Goal: Task Accomplishment & Management: Manage account settings

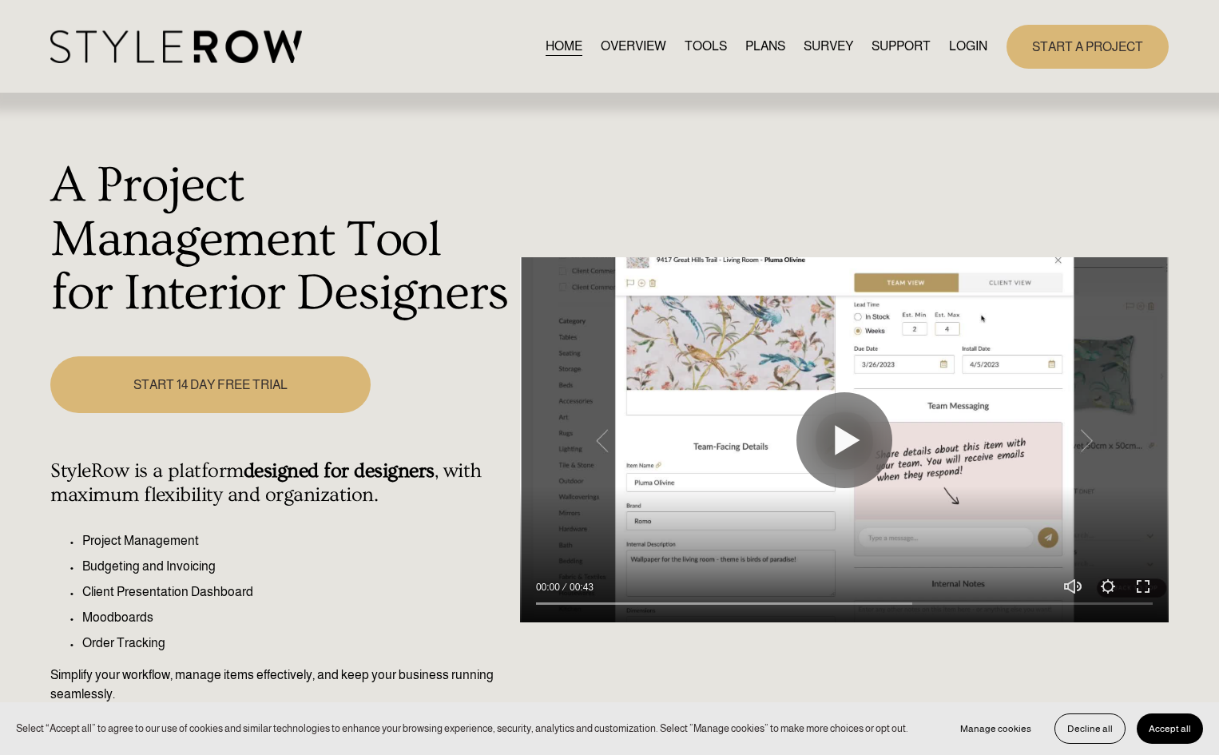
click at [960, 39] on link "LOGIN" at bounding box center [968, 47] width 38 height 22
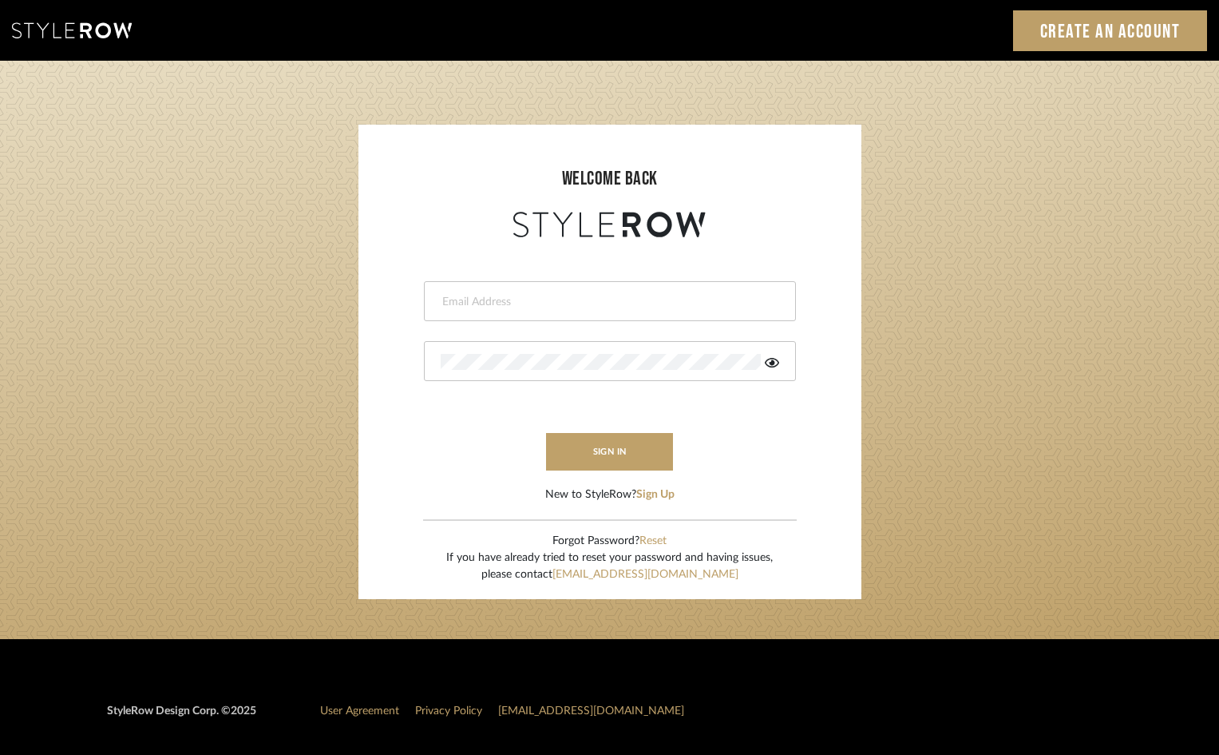
type input "cmccarthy@bellsouth.net"
click at [778, 359] on icon at bounding box center [772, 362] width 14 height 13
click at [640, 455] on button "sign in" at bounding box center [610, 452] width 128 height 38
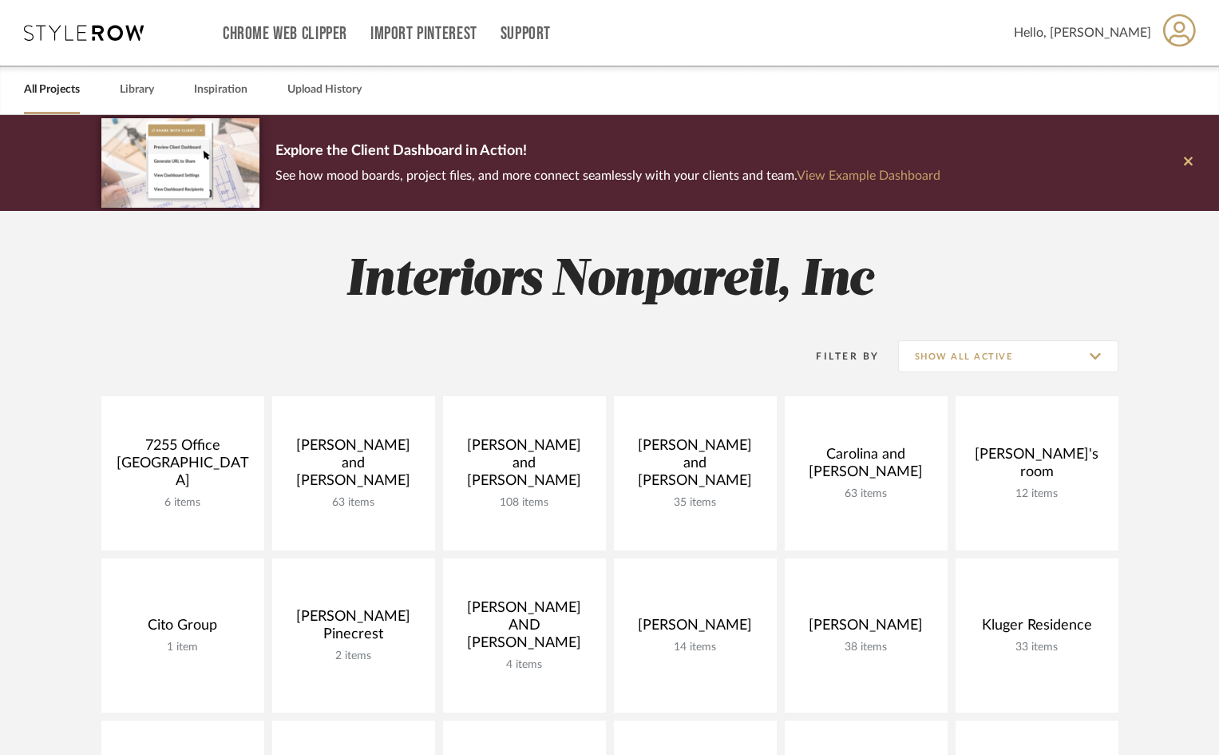
click at [1187, 163] on icon at bounding box center [1188, 161] width 9 height 9
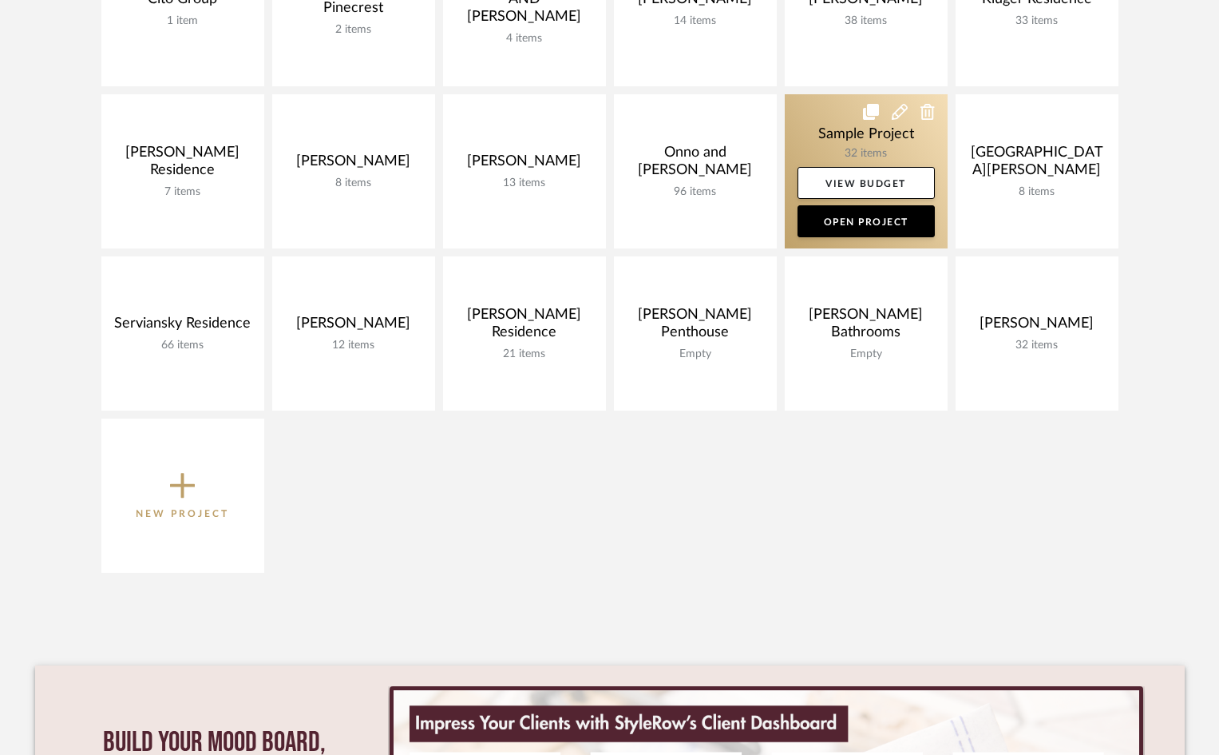
scroll to position [559, 0]
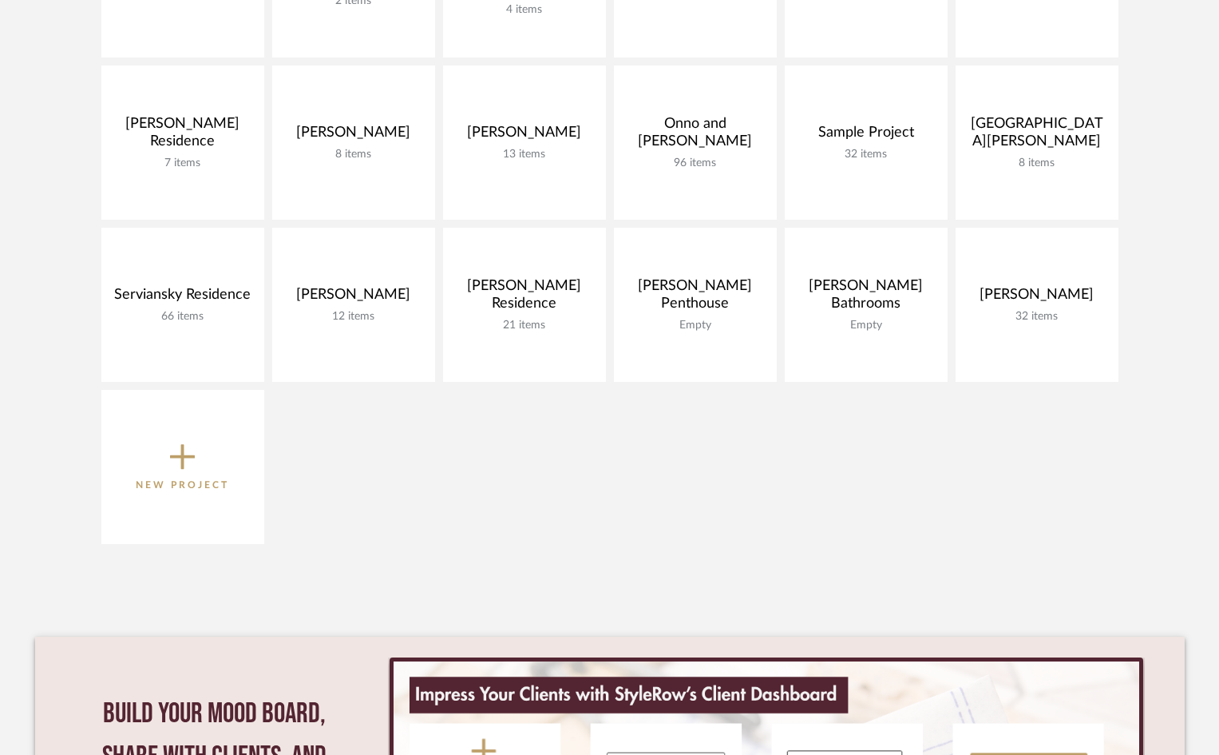
click at [161, 471] on span "New Project" at bounding box center [182, 466] width 93 height 53
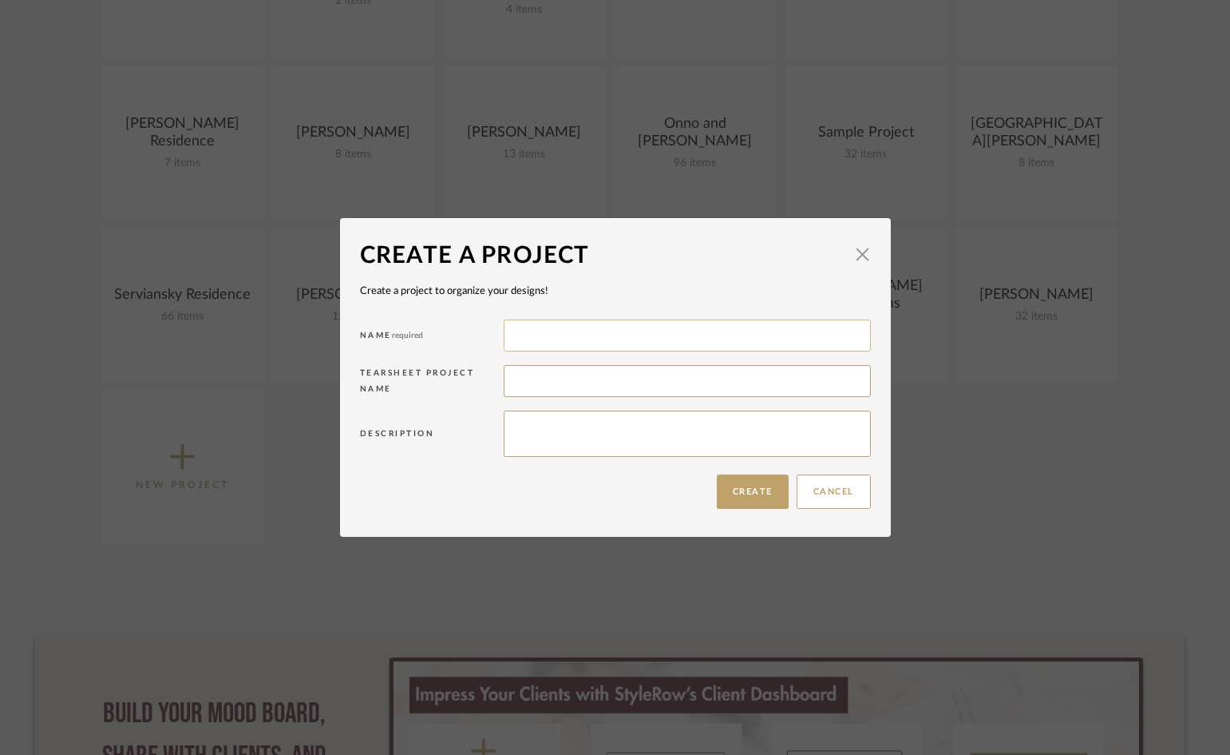
click at [517, 329] on input at bounding box center [687, 335] width 367 height 32
type input "McCormick"
type textarea "McCormick residence"
click at [727, 507] on button "Create" at bounding box center [753, 491] width 72 height 34
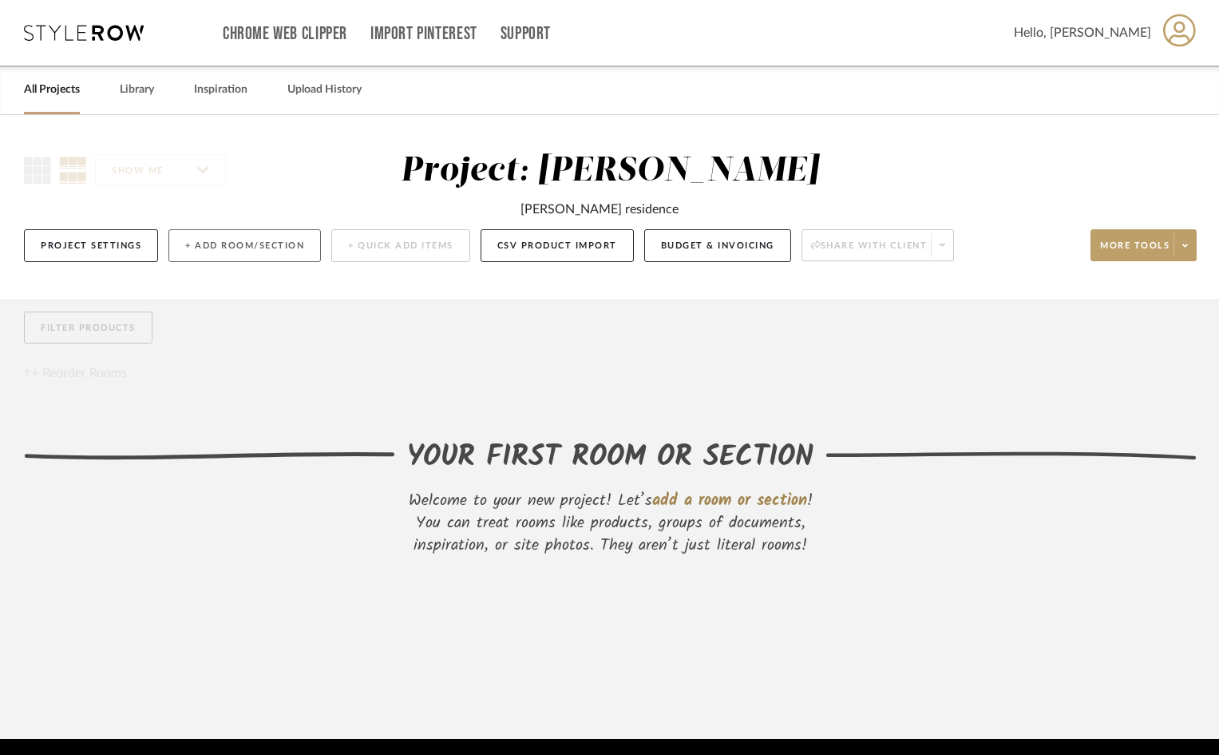
click at [265, 232] on button "+ Add Room/Section" at bounding box center [244, 245] width 153 height 33
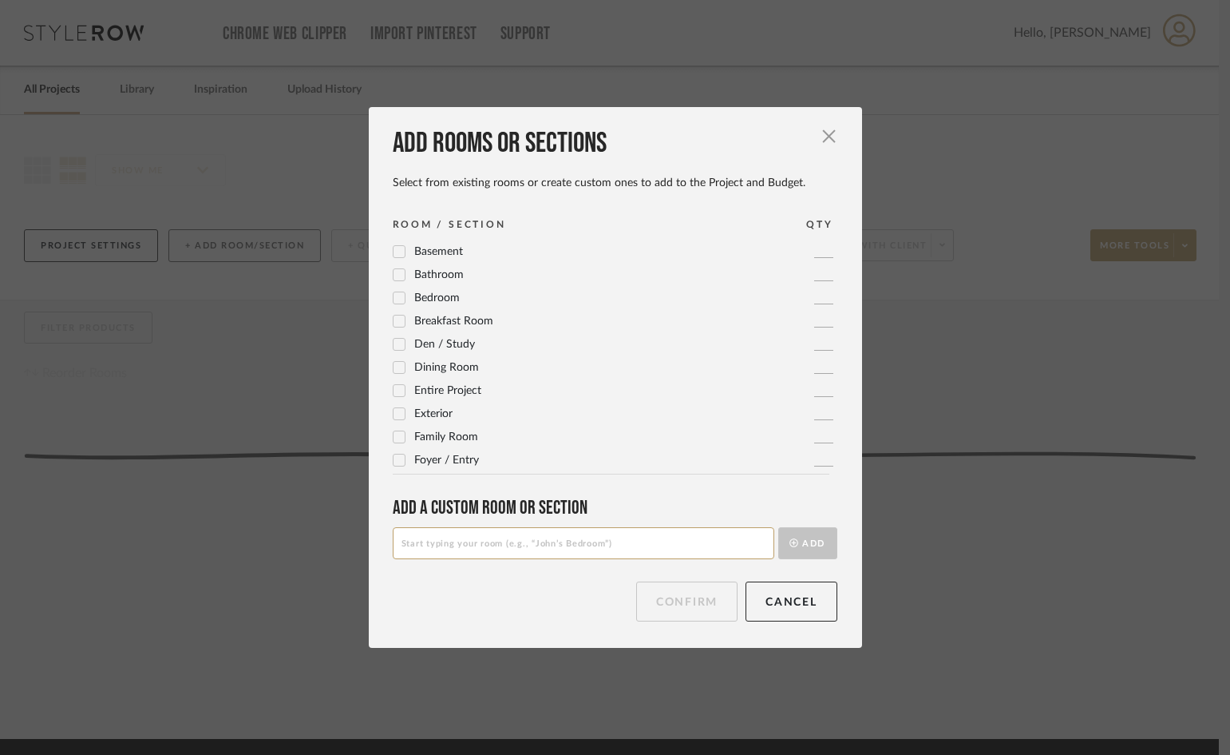
click at [266, 237] on div "Add rooms or sections Select from existing rooms or create custom ones to add t…" at bounding box center [615, 377] width 1230 height 755
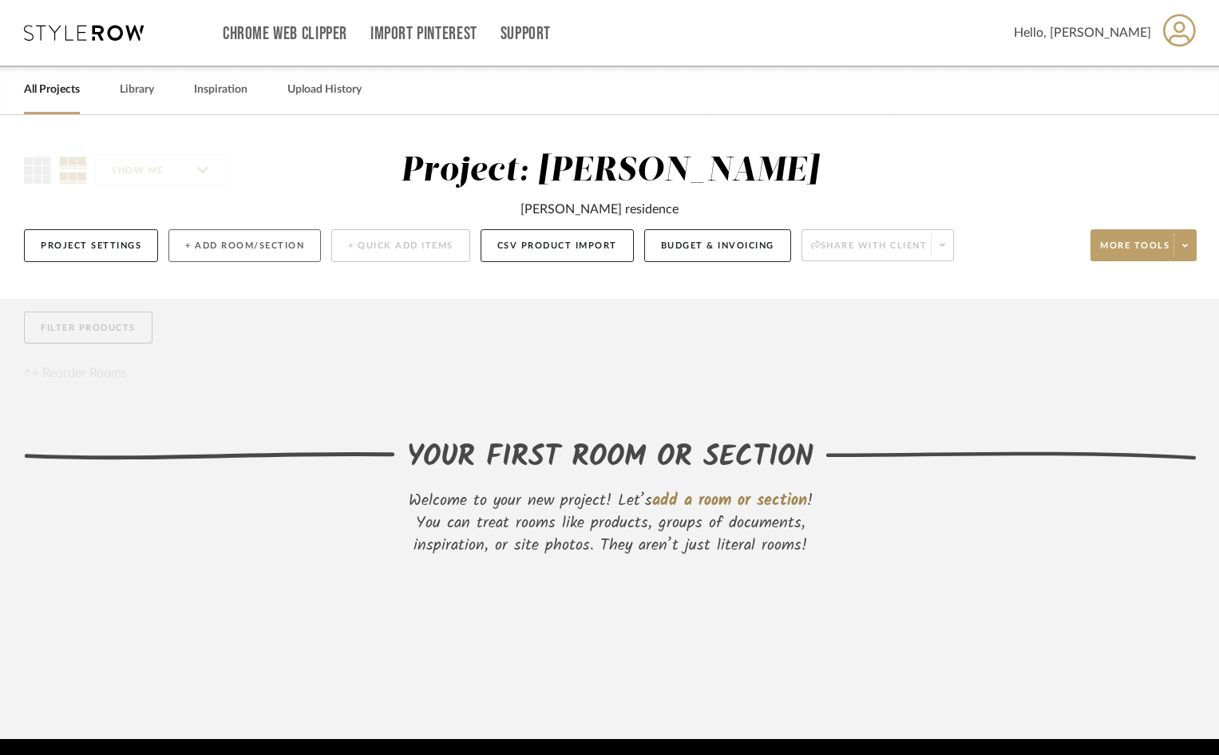
click at [268, 237] on button "+ Add Room/Section" at bounding box center [244, 245] width 153 height 33
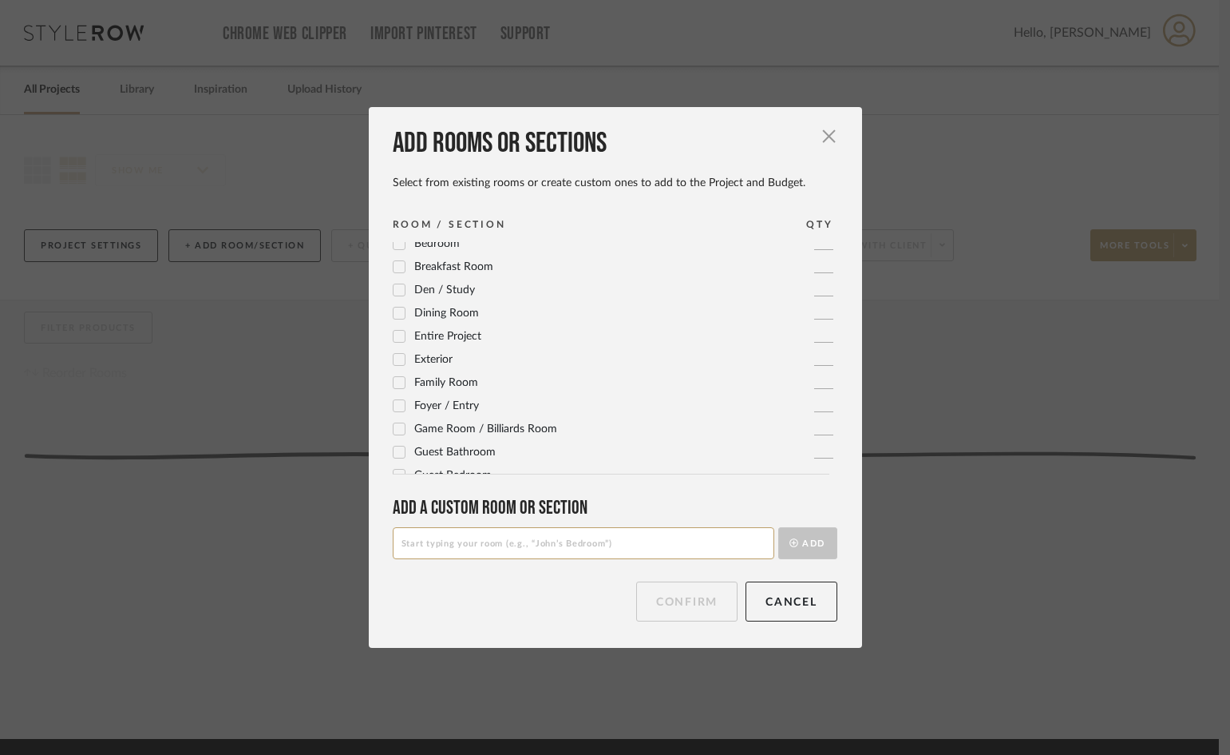
scroll to position [80, 0]
click at [384, 357] on div "Add rooms or sections Select from existing rooms or create custom ones to add t…" at bounding box center [615, 377] width 493 height 540
click at [397, 357] on icon at bounding box center [399, 356] width 11 height 11
click at [396, 378] on icon at bounding box center [399, 380] width 10 height 8
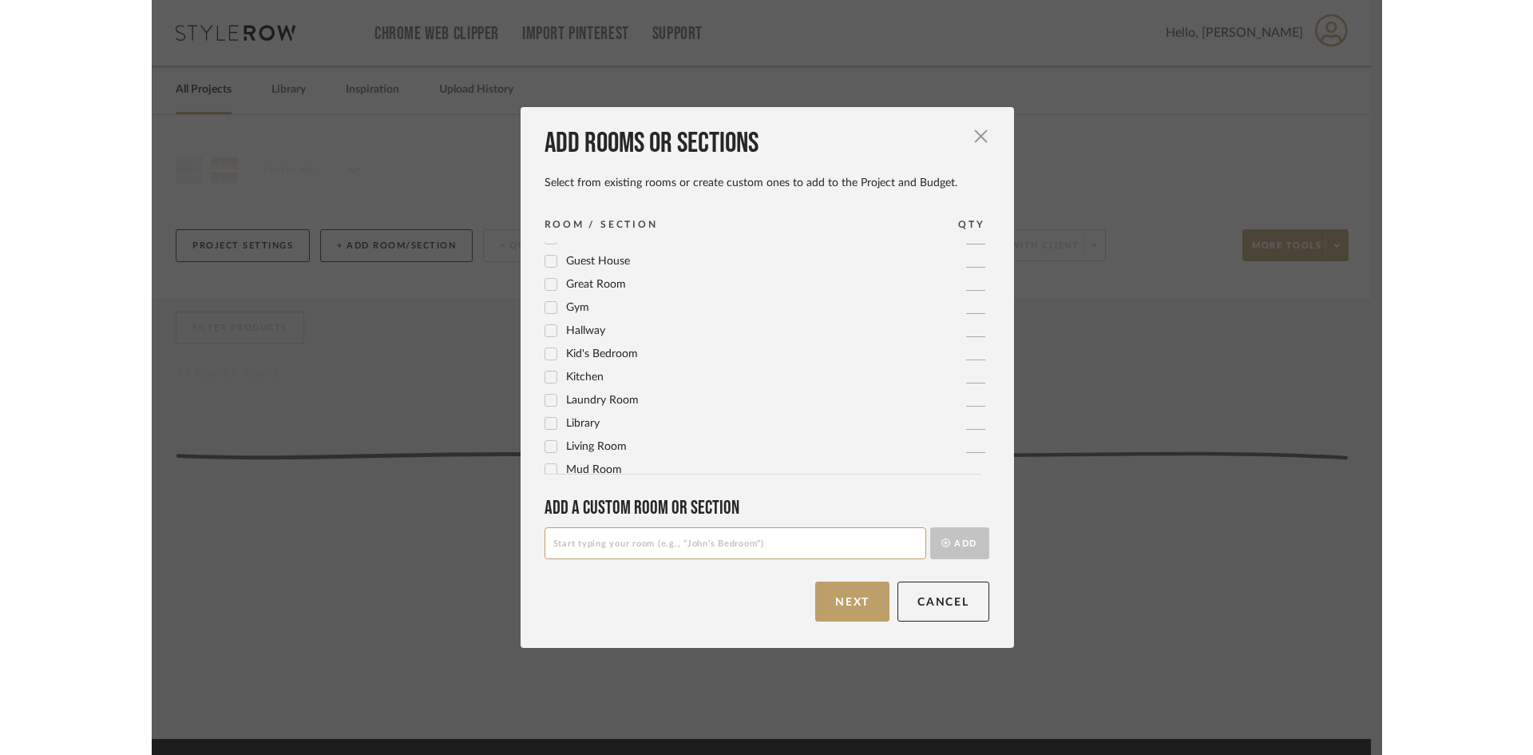
scroll to position [319, 0]
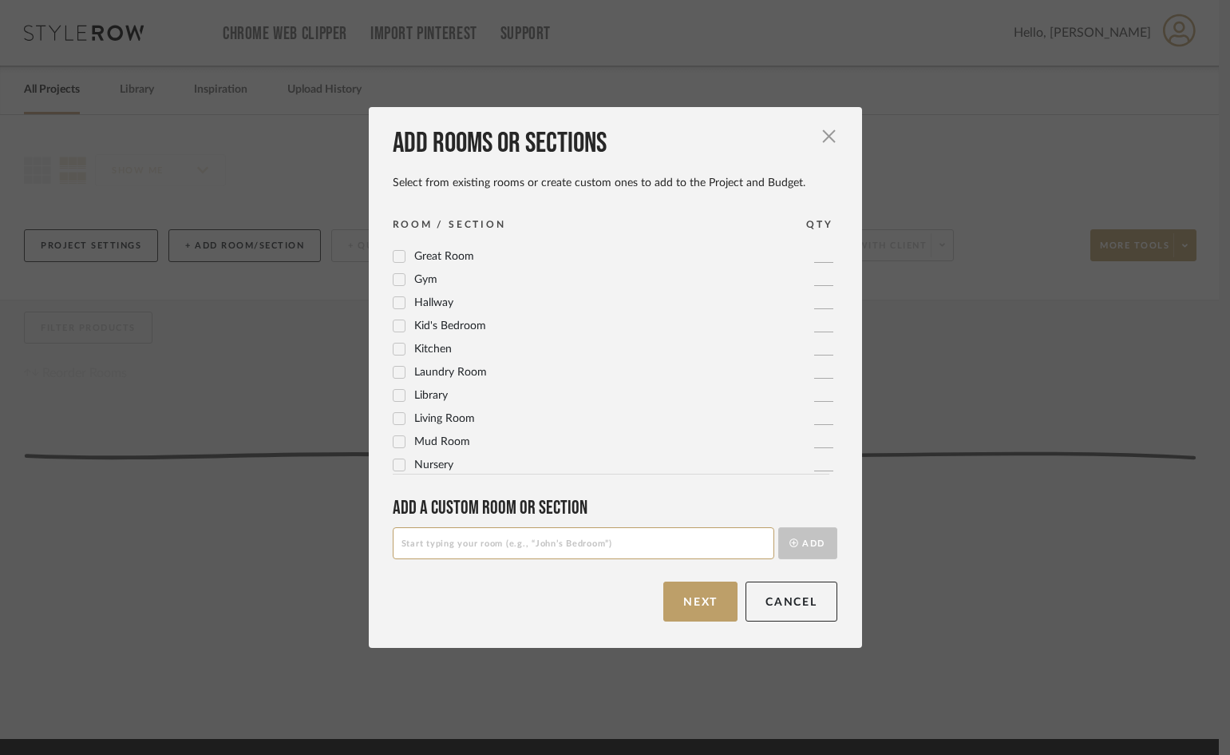
click at [394, 419] on icon at bounding box center [399, 418] width 11 height 11
click at [688, 596] on button "Next" at bounding box center [701, 601] width 74 height 40
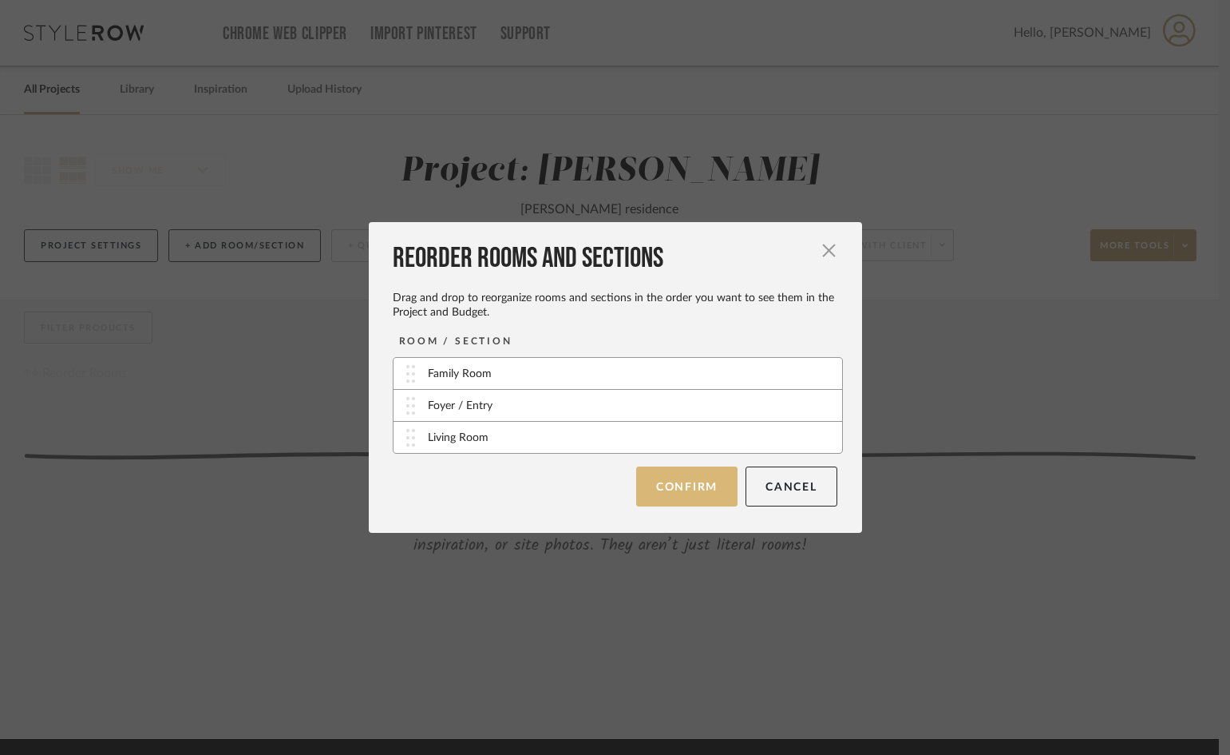
click at [683, 493] on button "Confirm" at bounding box center [686, 486] width 101 height 40
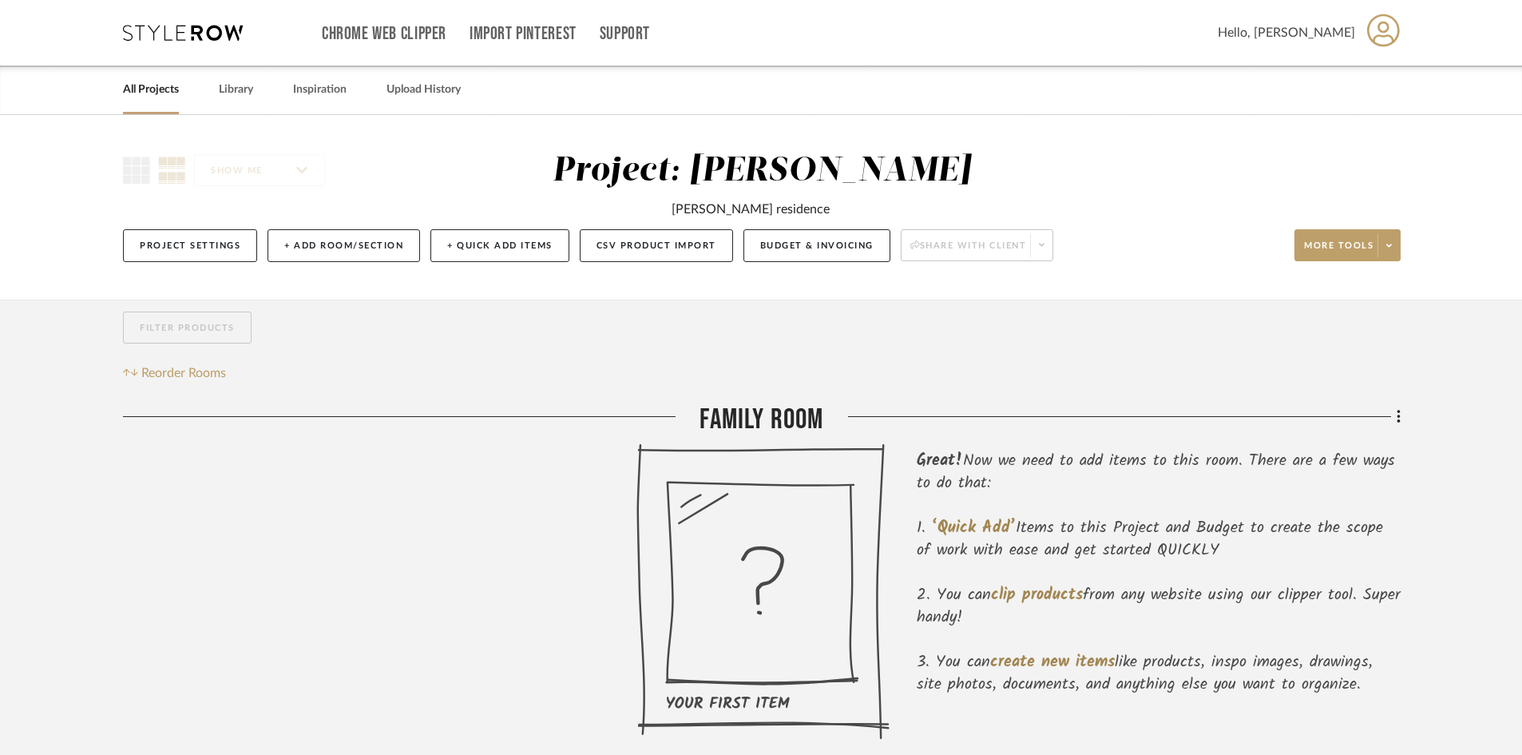
click at [166, 94] on link "All Projects" at bounding box center [151, 90] width 56 height 22
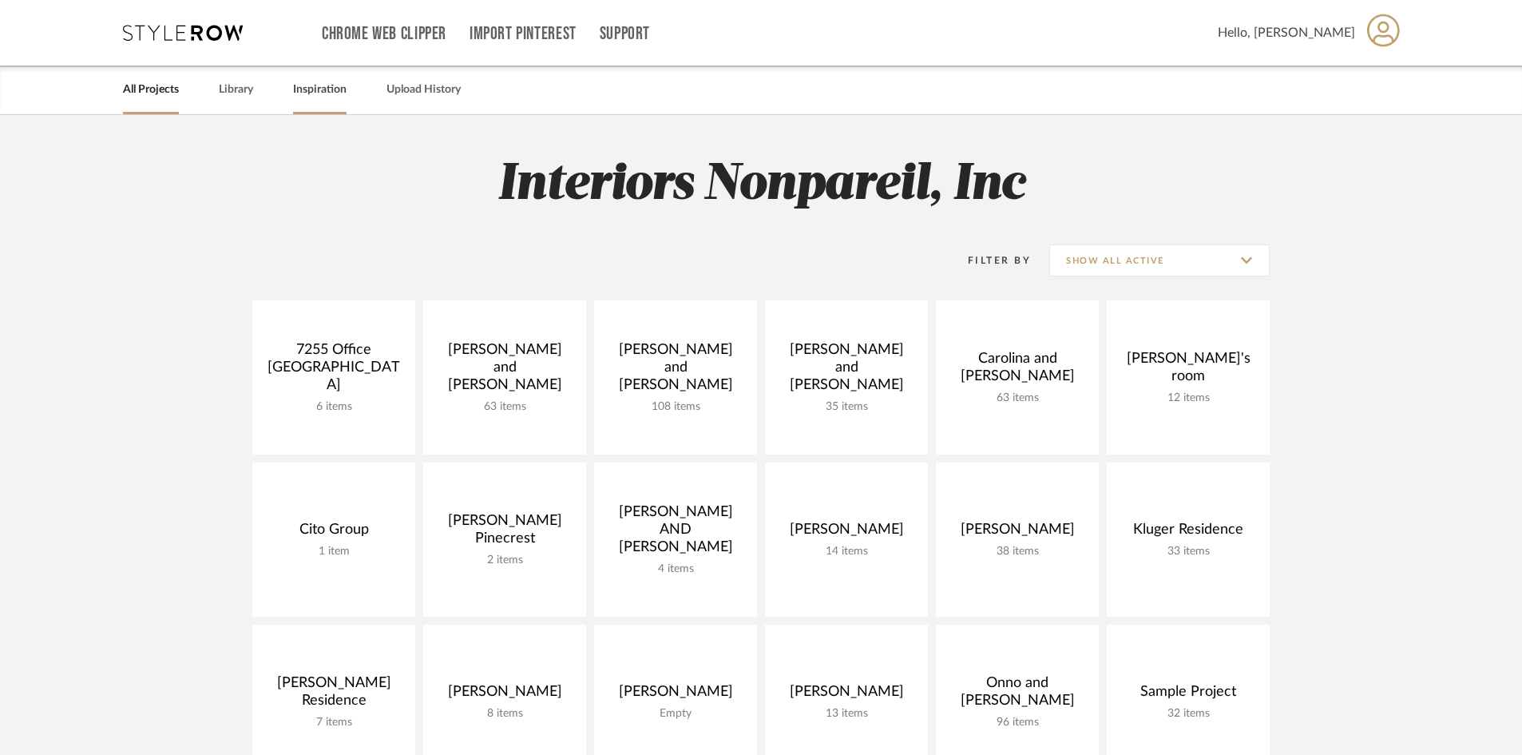
click at [308, 104] on div "Inspiration" at bounding box center [319, 89] width 53 height 49
click at [319, 92] on link "Inspiration" at bounding box center [319, 90] width 53 height 22
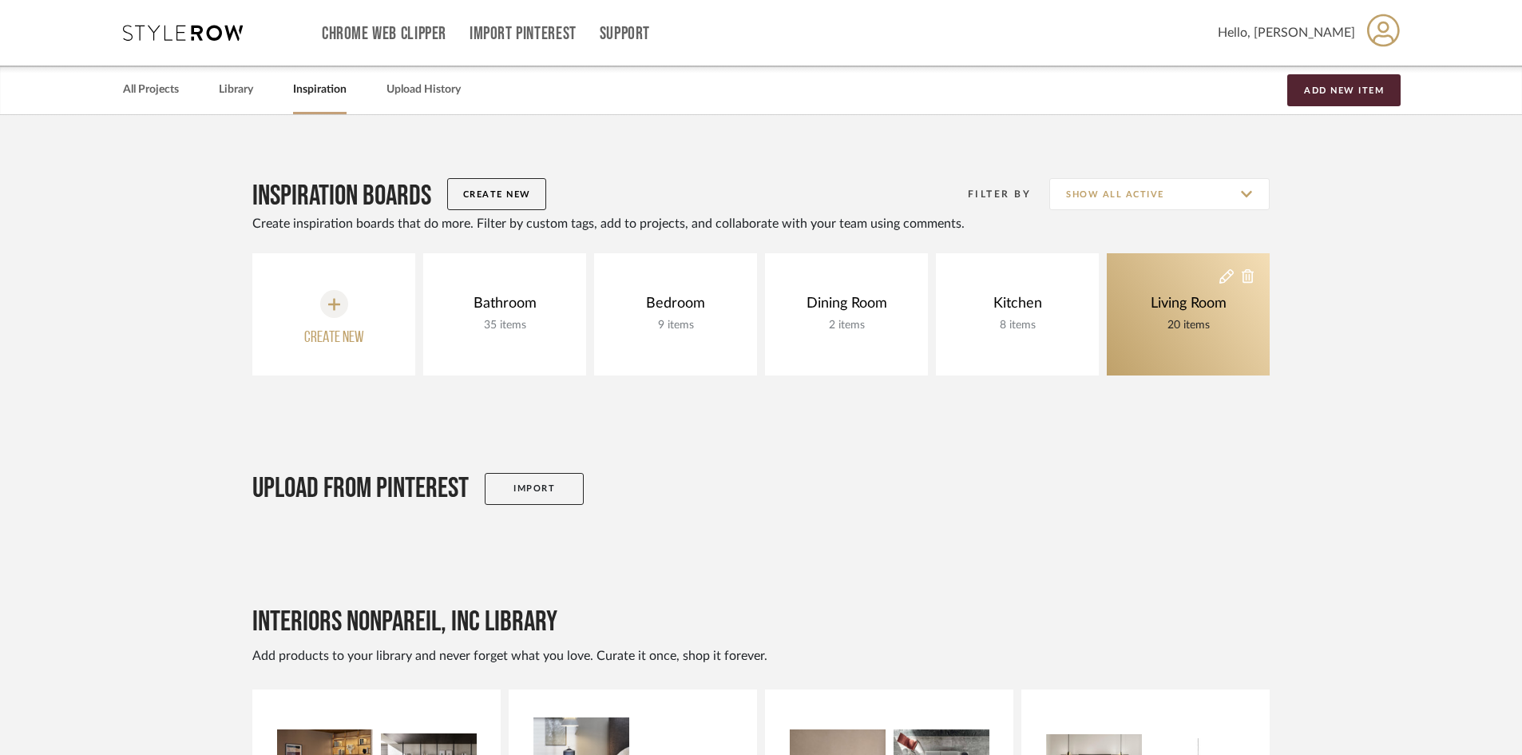
click at [1167, 330] on div "20 items" at bounding box center [1189, 325] width 84 height 18
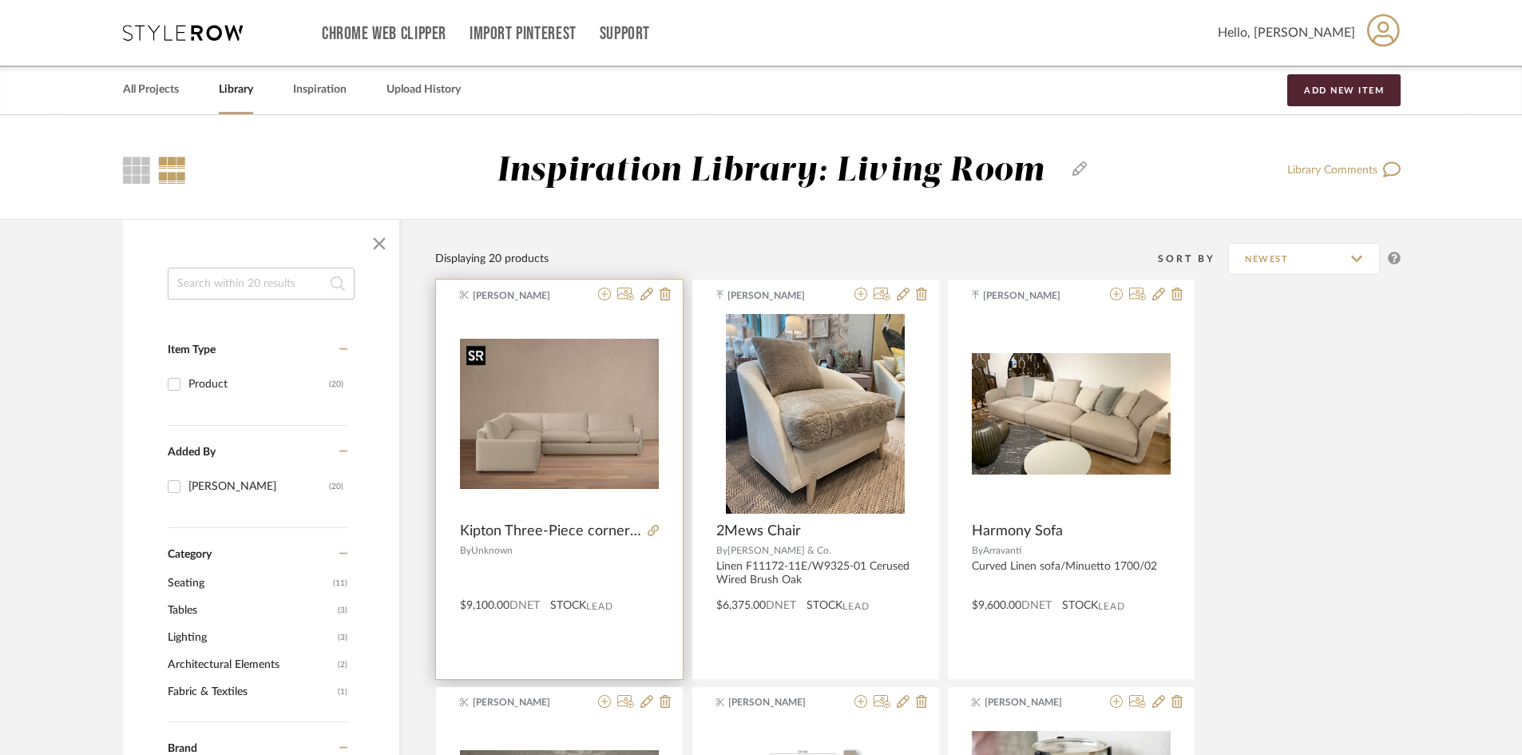
drag, startPoint x: 568, startPoint y: 392, endPoint x: 561, endPoint y: 386, distance: 9.6
click at [561, 386] on img "0" at bounding box center [559, 413] width 199 height 149
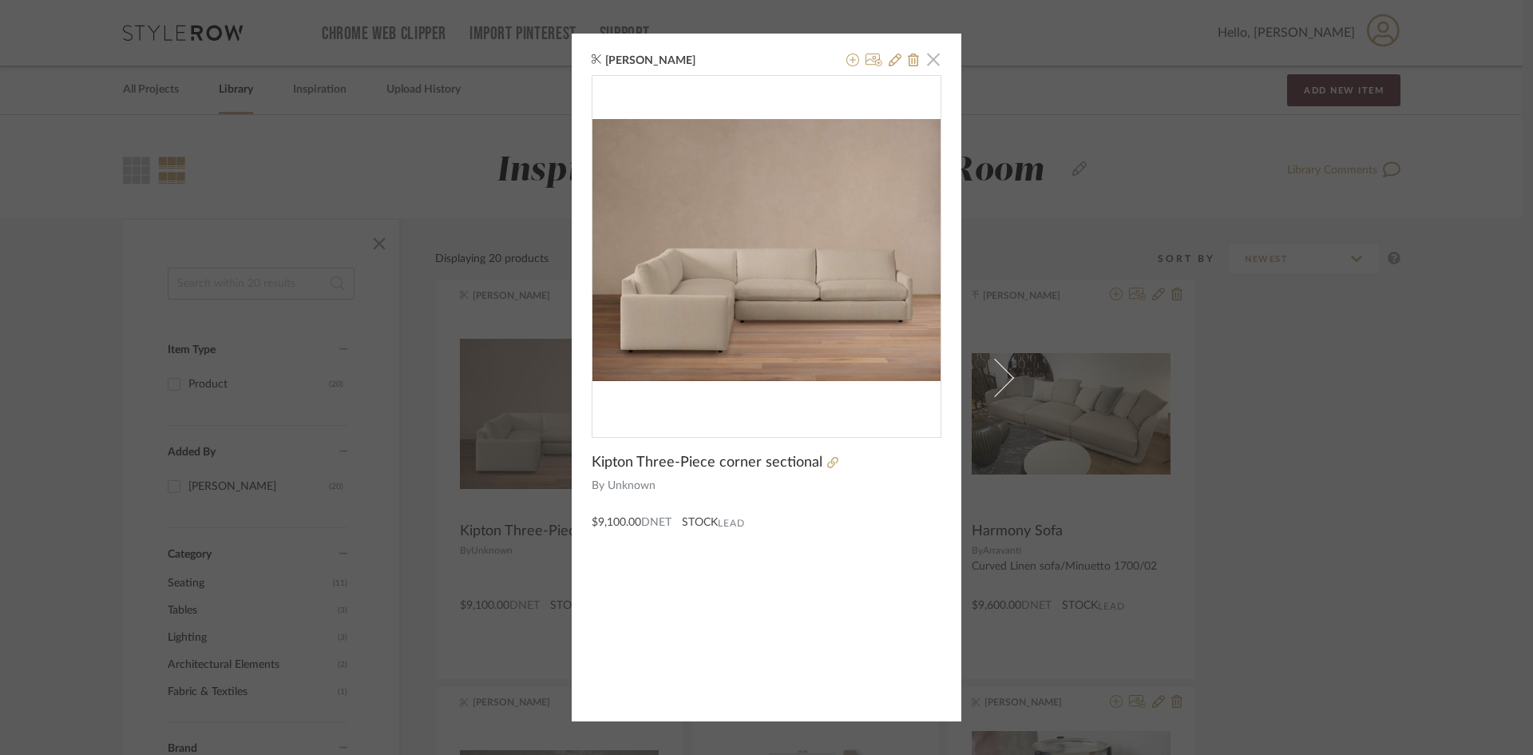
click at [925, 55] on span "button" at bounding box center [933, 59] width 32 height 32
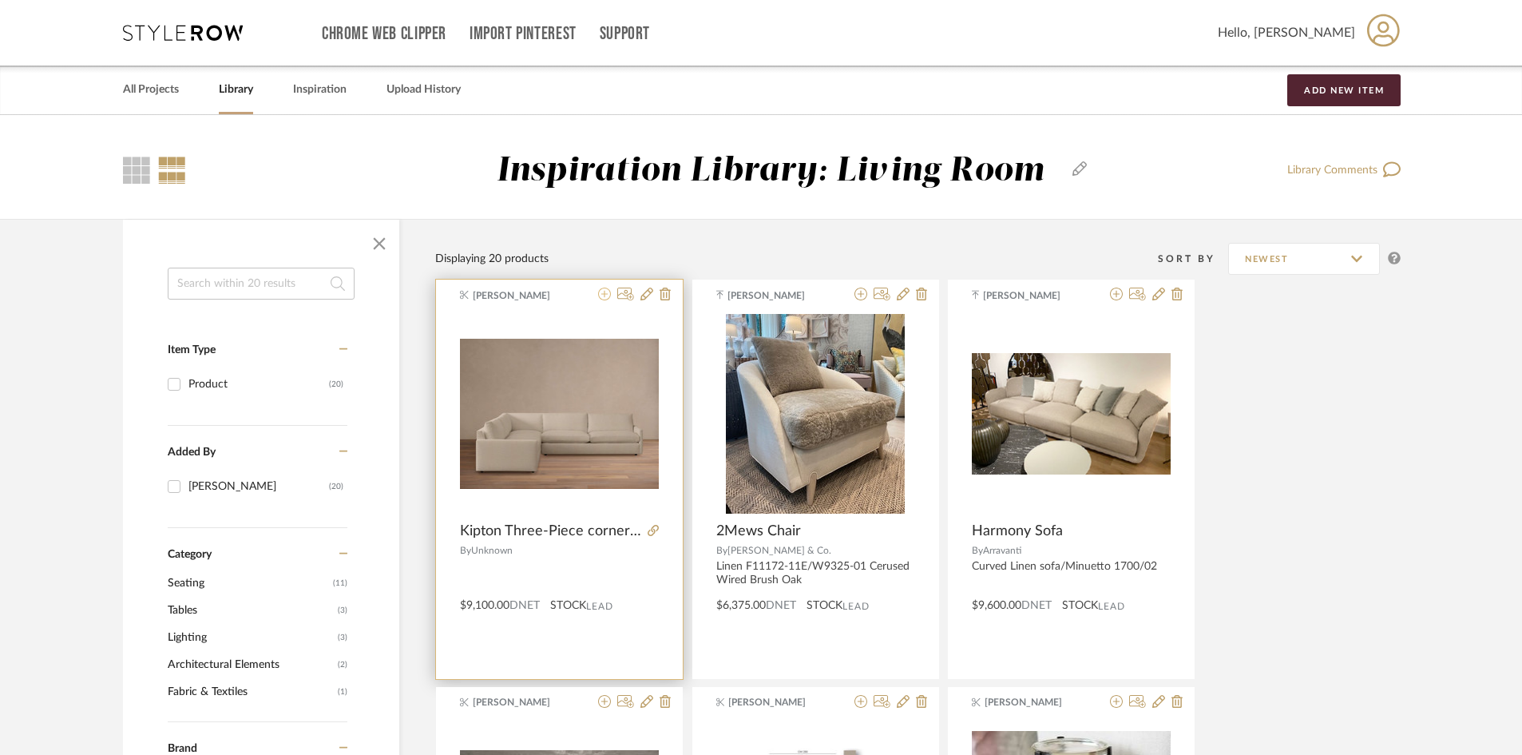
click at [602, 292] on icon at bounding box center [604, 293] width 13 height 13
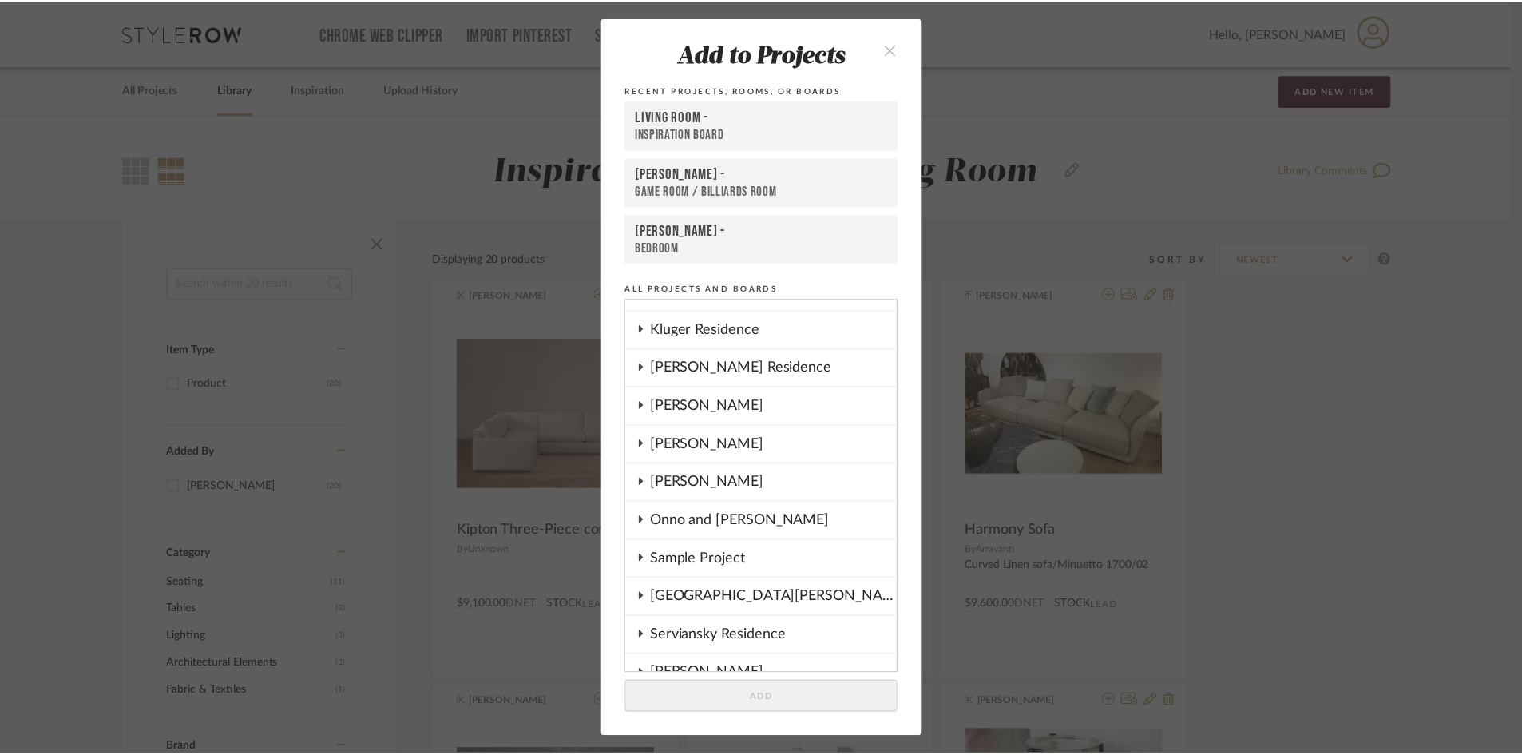
scroll to position [479, 0]
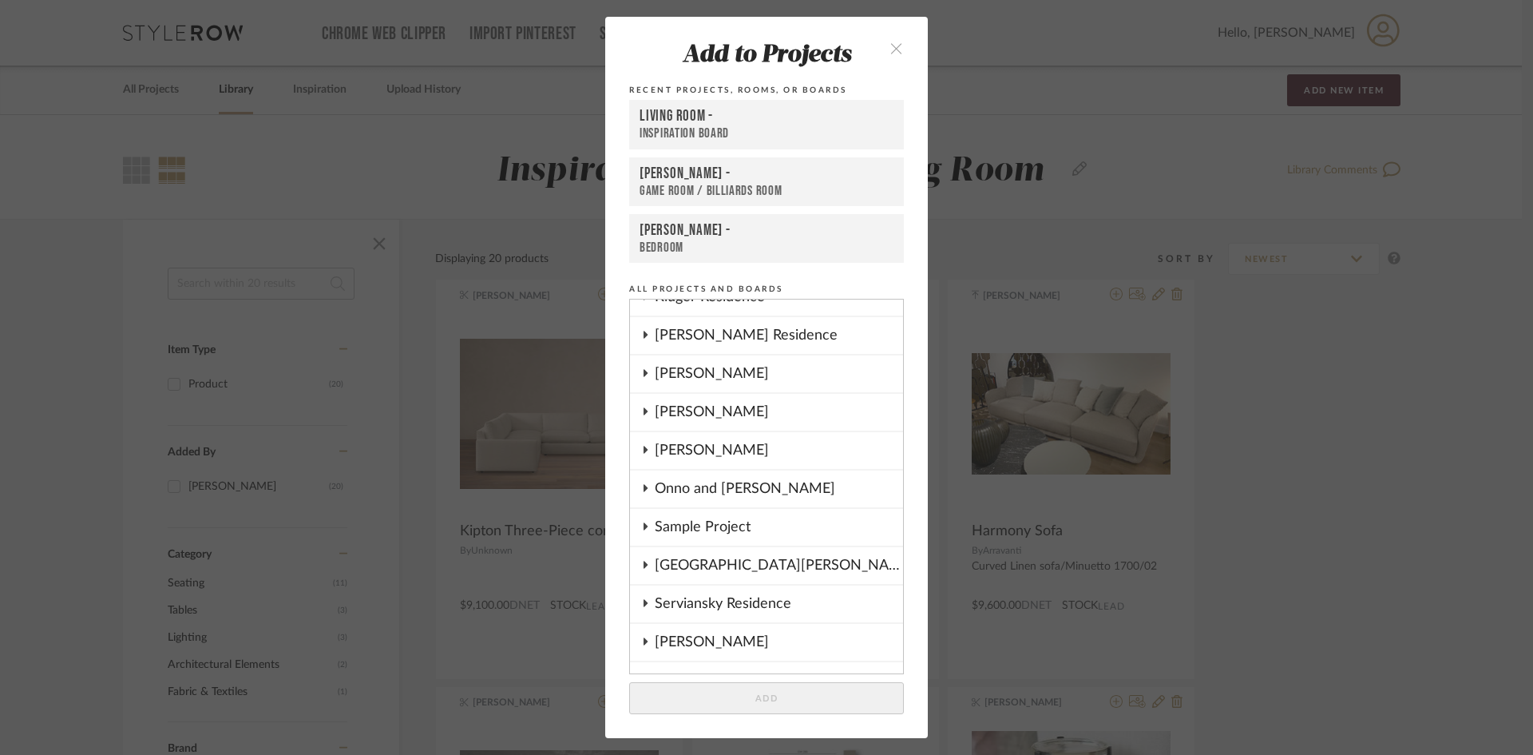
click at [742, 409] on div "McCormick" at bounding box center [779, 412] width 248 height 37
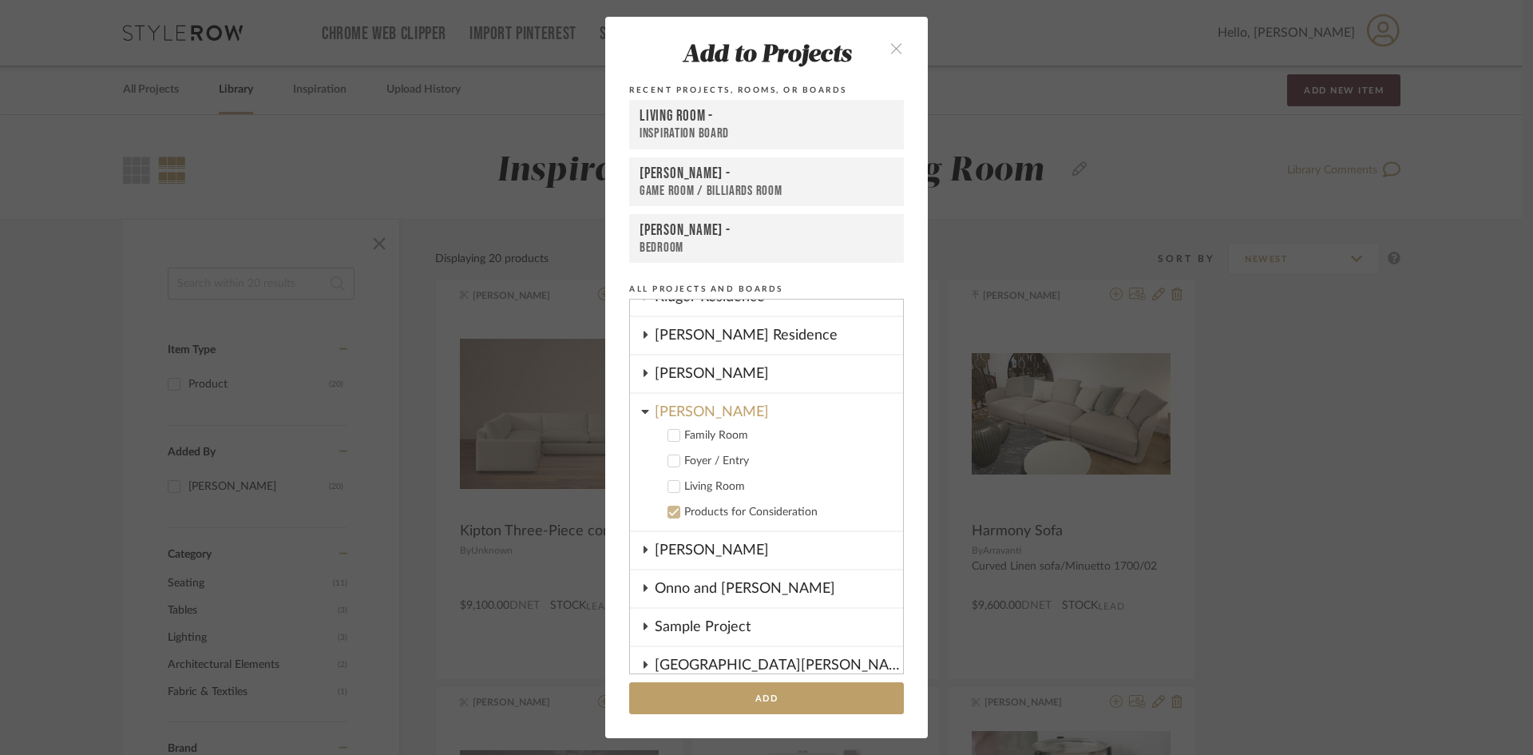
click at [669, 483] on icon at bounding box center [673, 486] width 11 height 11
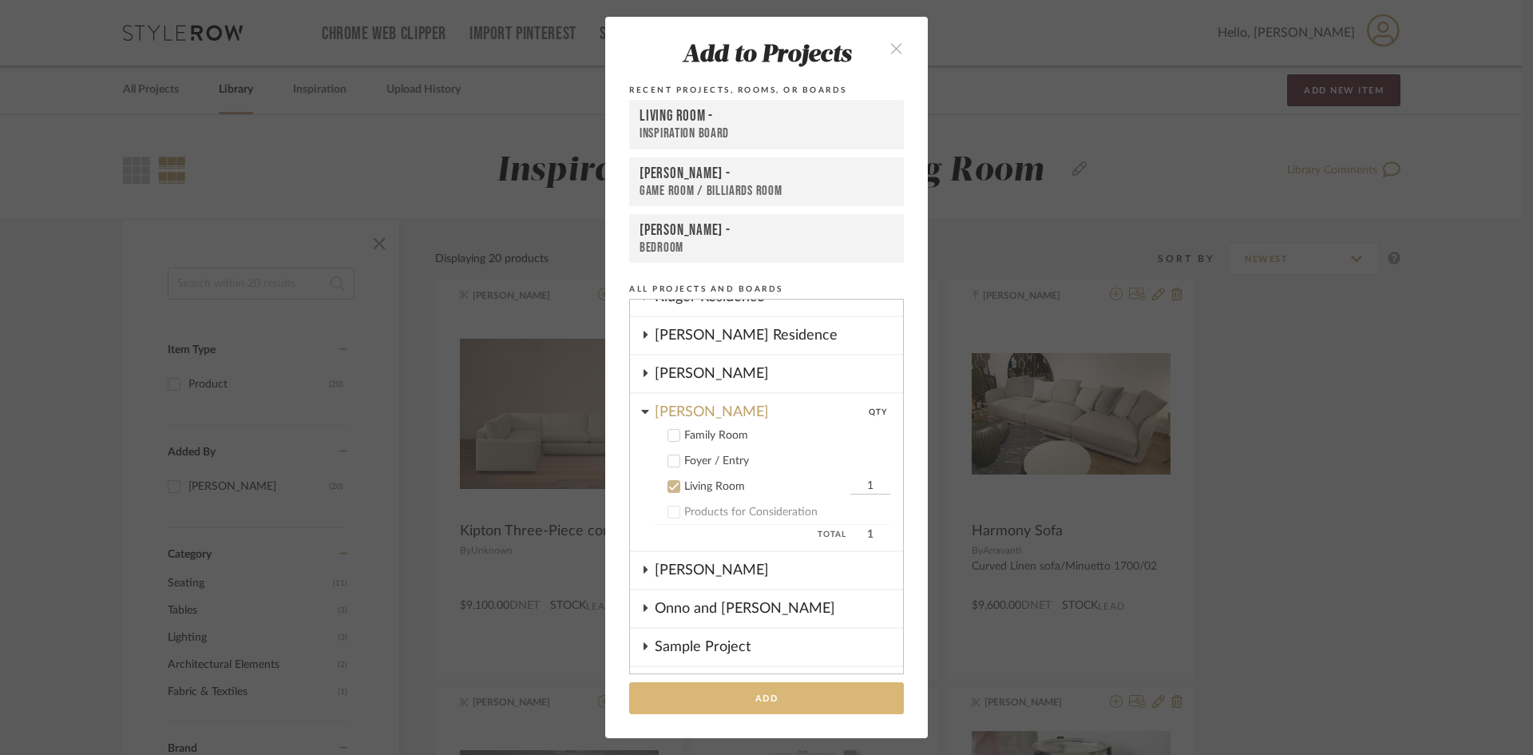
click at [738, 691] on button "Add" at bounding box center [766, 698] width 275 height 33
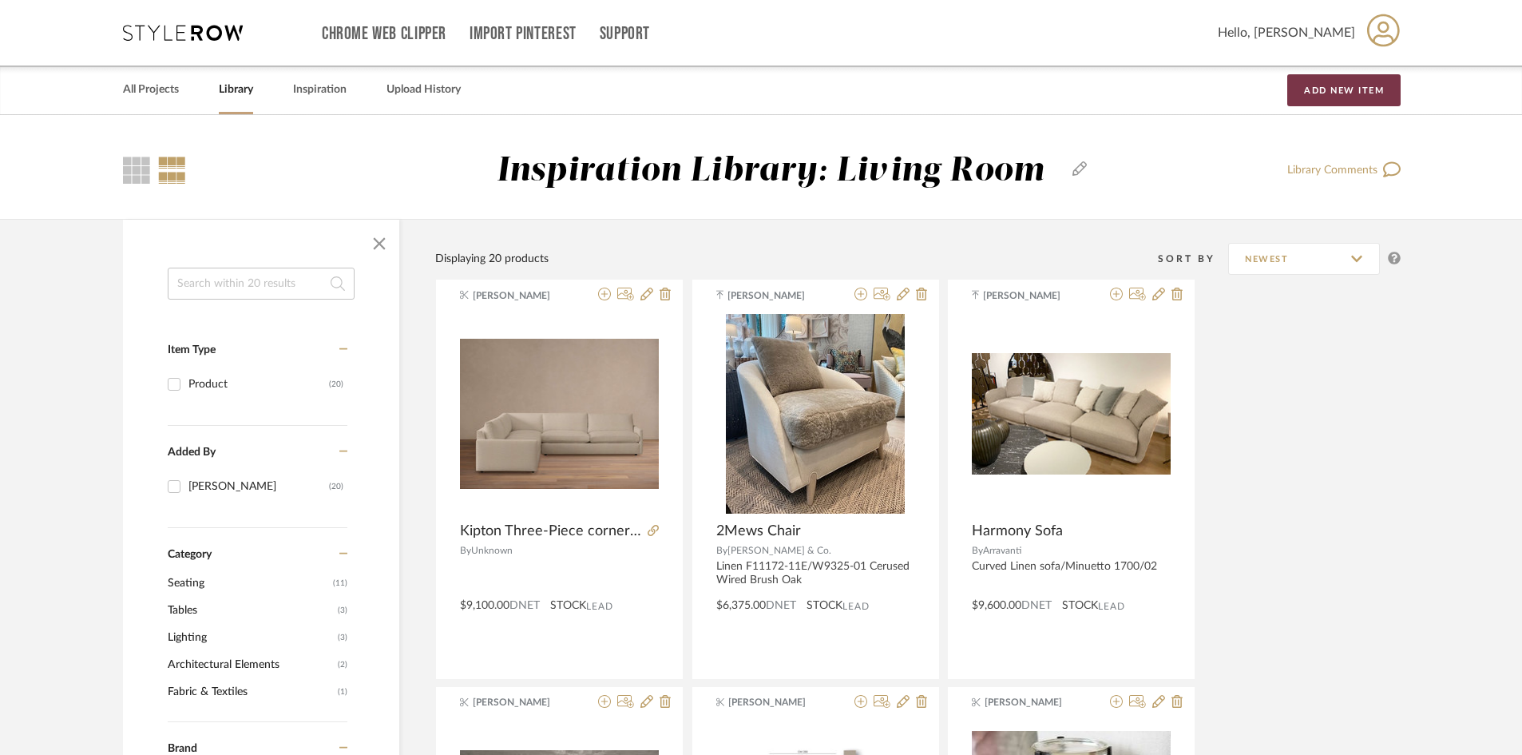
click at [1230, 94] on button "Add New Item" at bounding box center [1343, 90] width 113 height 32
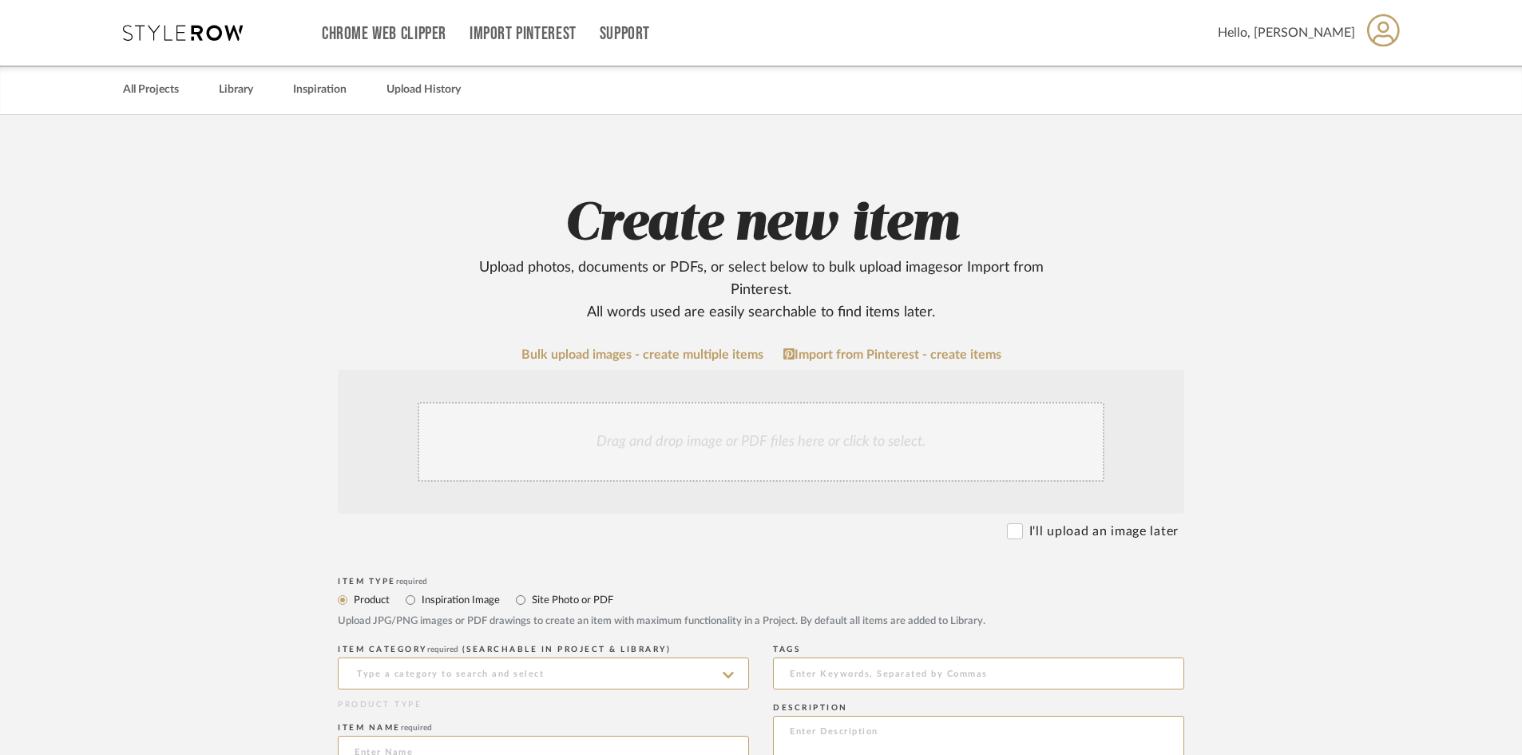
drag, startPoint x: 618, startPoint y: 433, endPoint x: 609, endPoint y: 446, distance: 15.5
click at [609, 446] on div "Drag and drop image or PDF files here or click to select." at bounding box center [761, 442] width 687 height 80
click at [774, 460] on div "Drag and drop image or PDF files here or click to select." at bounding box center [761, 442] width 687 height 80
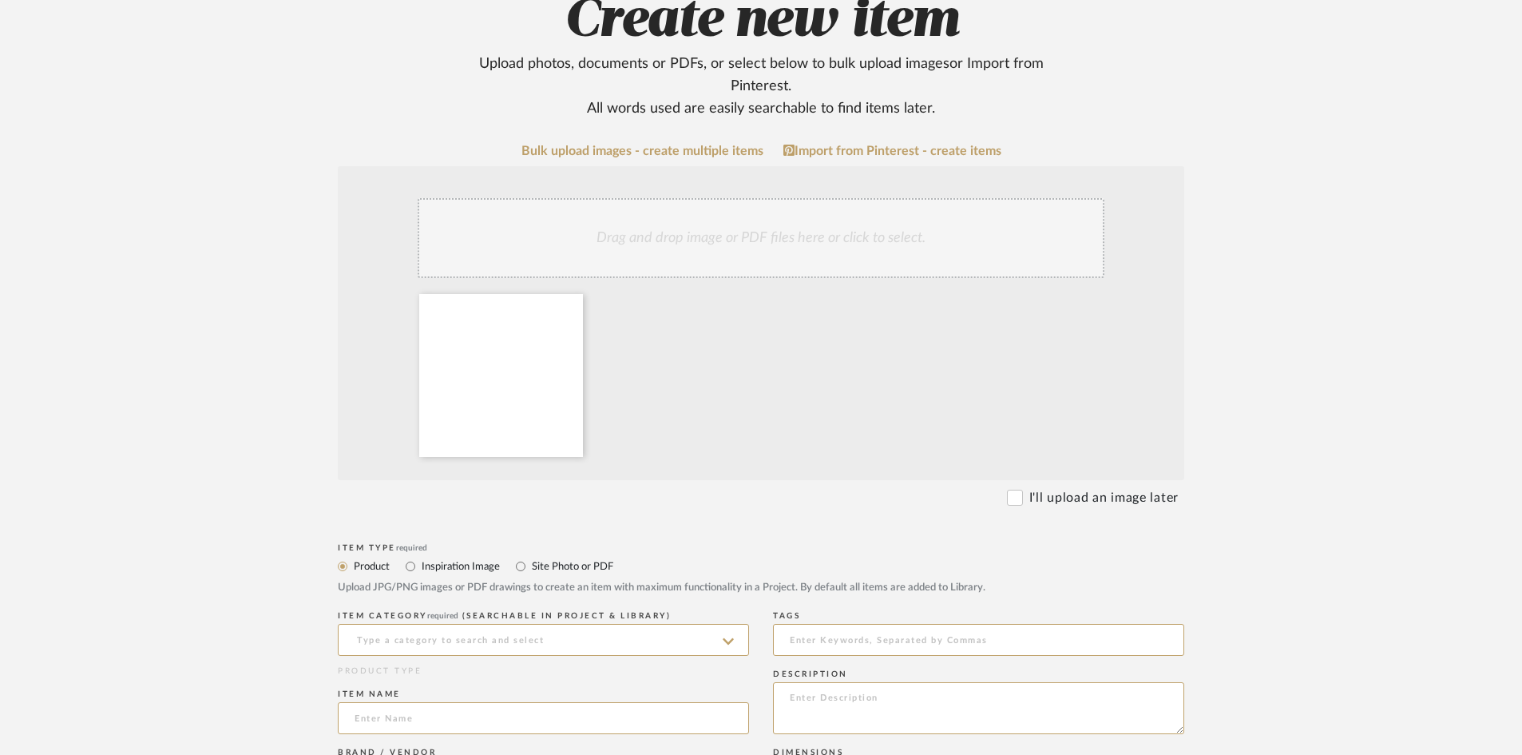
scroll to position [319, 0]
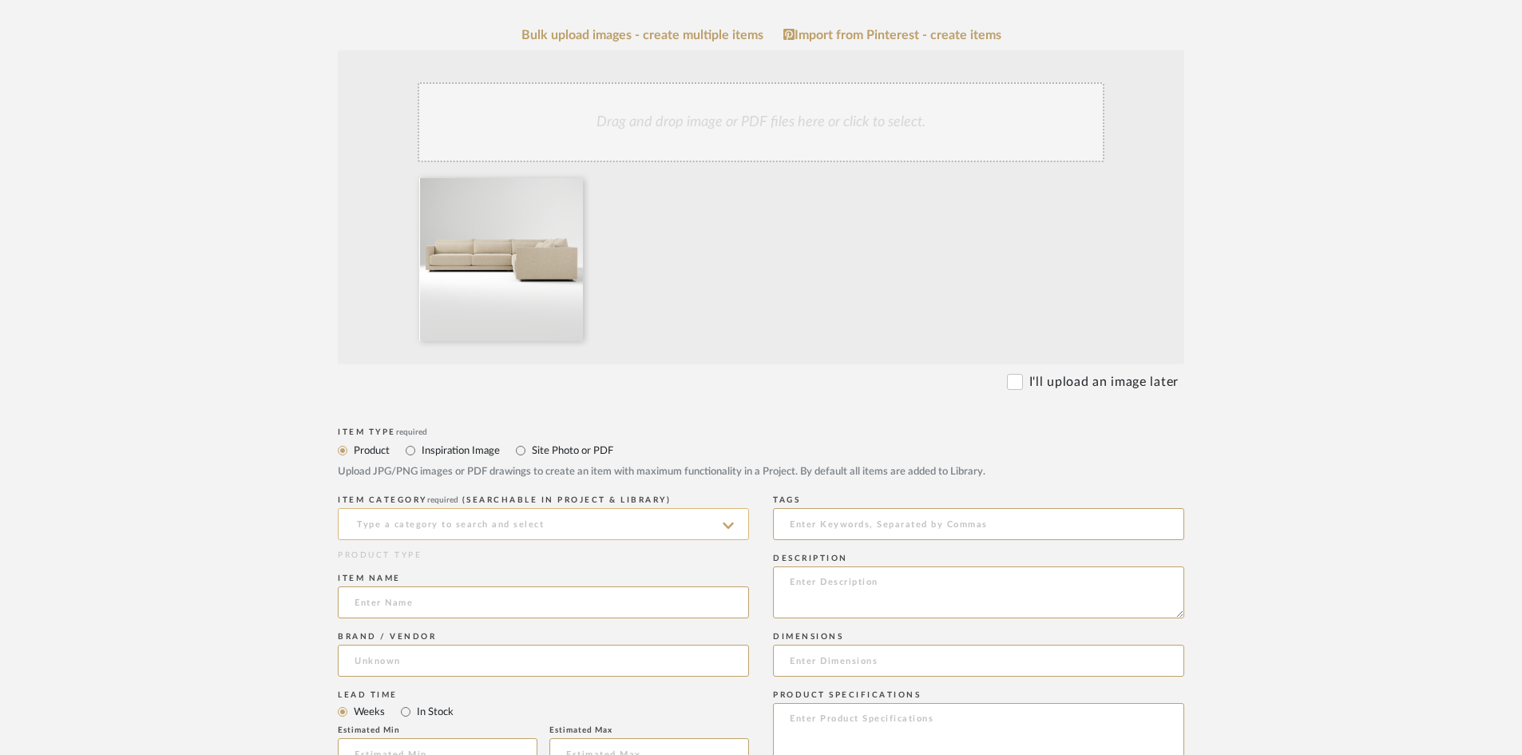
click at [491, 517] on input at bounding box center [543, 524] width 411 height 32
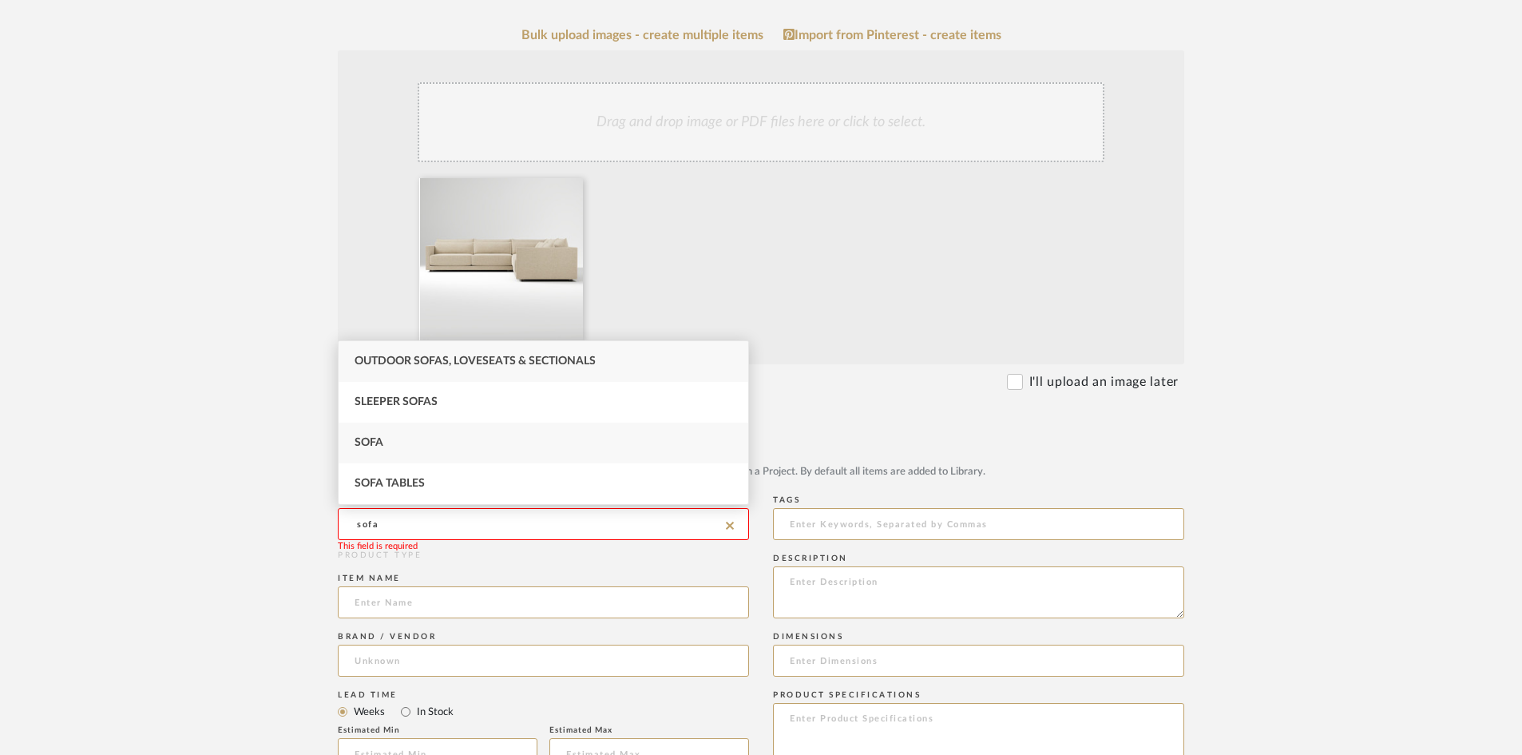
click at [414, 446] on div "Sofa" at bounding box center [544, 442] width 410 height 41
type input "Sofa"
click at [414, 446] on input "Inspiration Image" at bounding box center [410, 450] width 19 height 19
radio input "true"
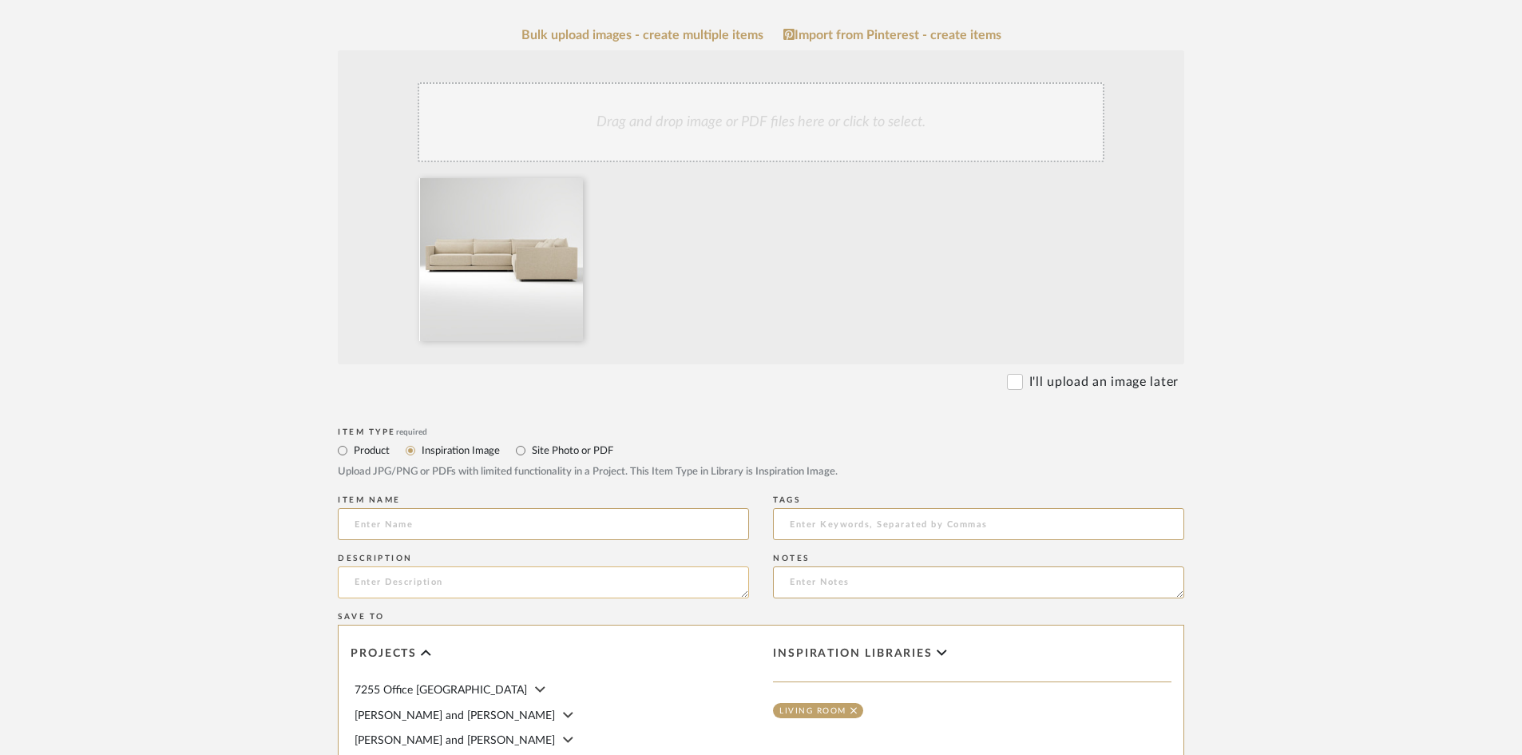
click at [383, 573] on textarea at bounding box center [543, 582] width 411 height 32
type textarea "Melbourne Sofa"
click at [447, 529] on input at bounding box center [543, 524] width 411 height 32
type input "West Elm Melbourne sofa"
click at [339, 458] on input "Product" at bounding box center [342, 450] width 19 height 19
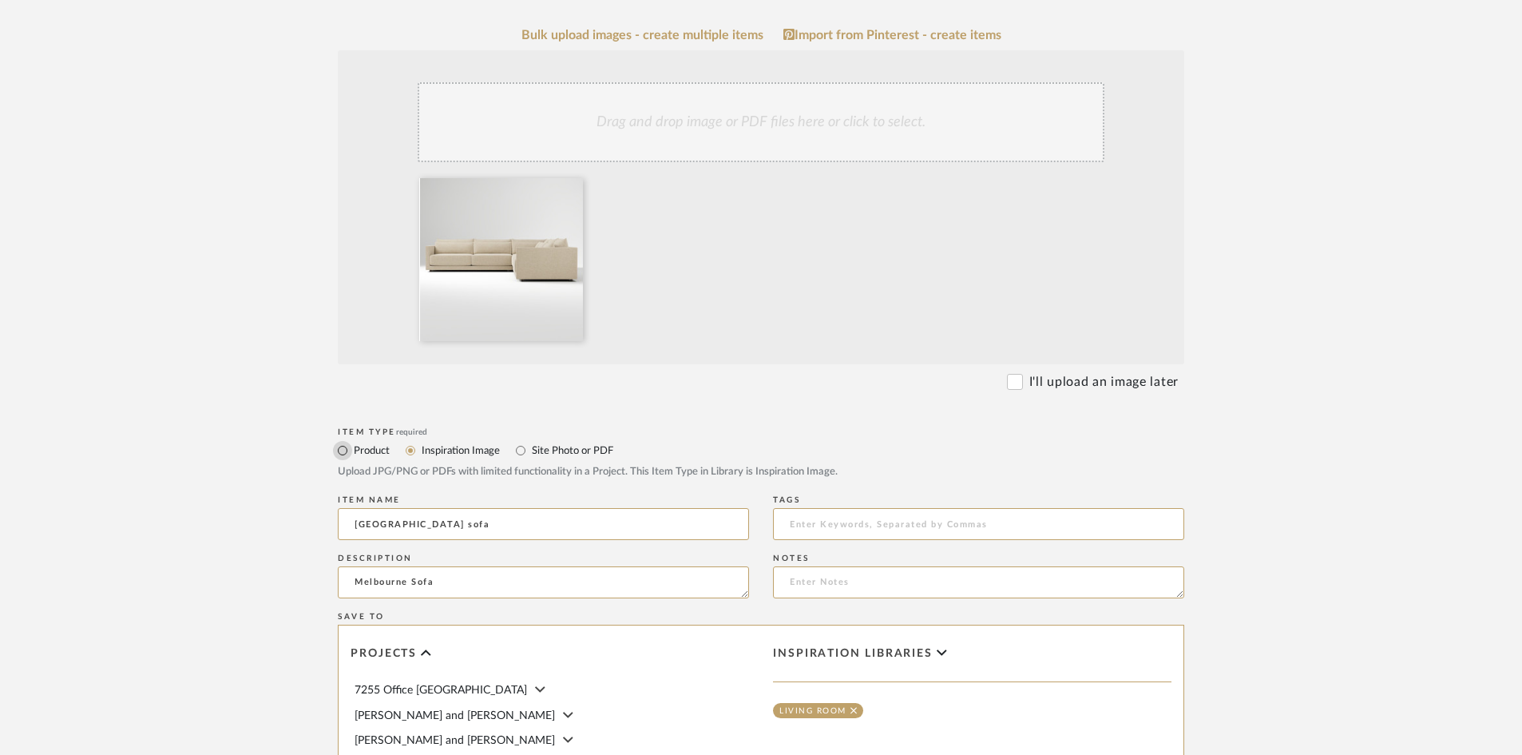
radio input "true"
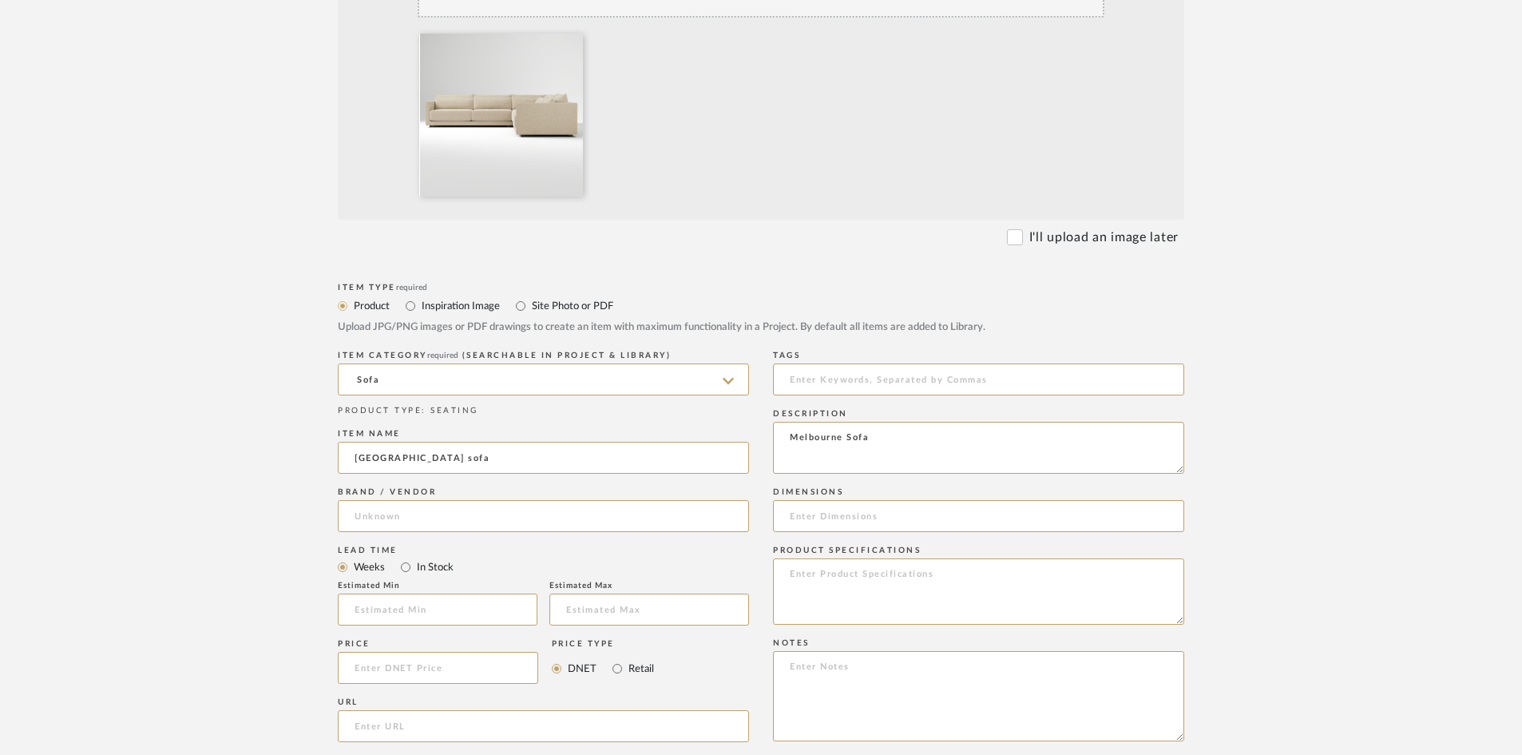
scroll to position [479, 0]
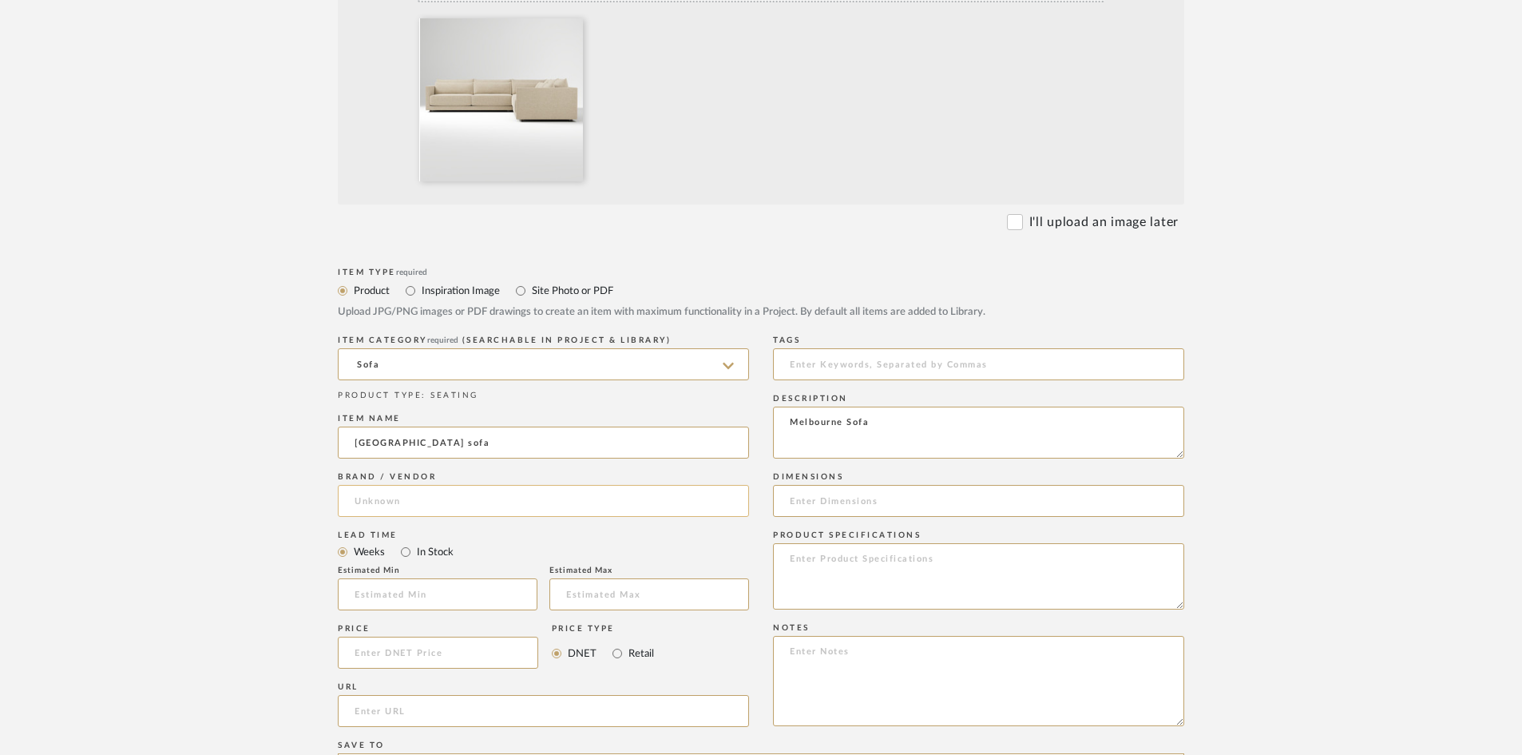
click at [542, 509] on input at bounding box center [543, 501] width 411 height 32
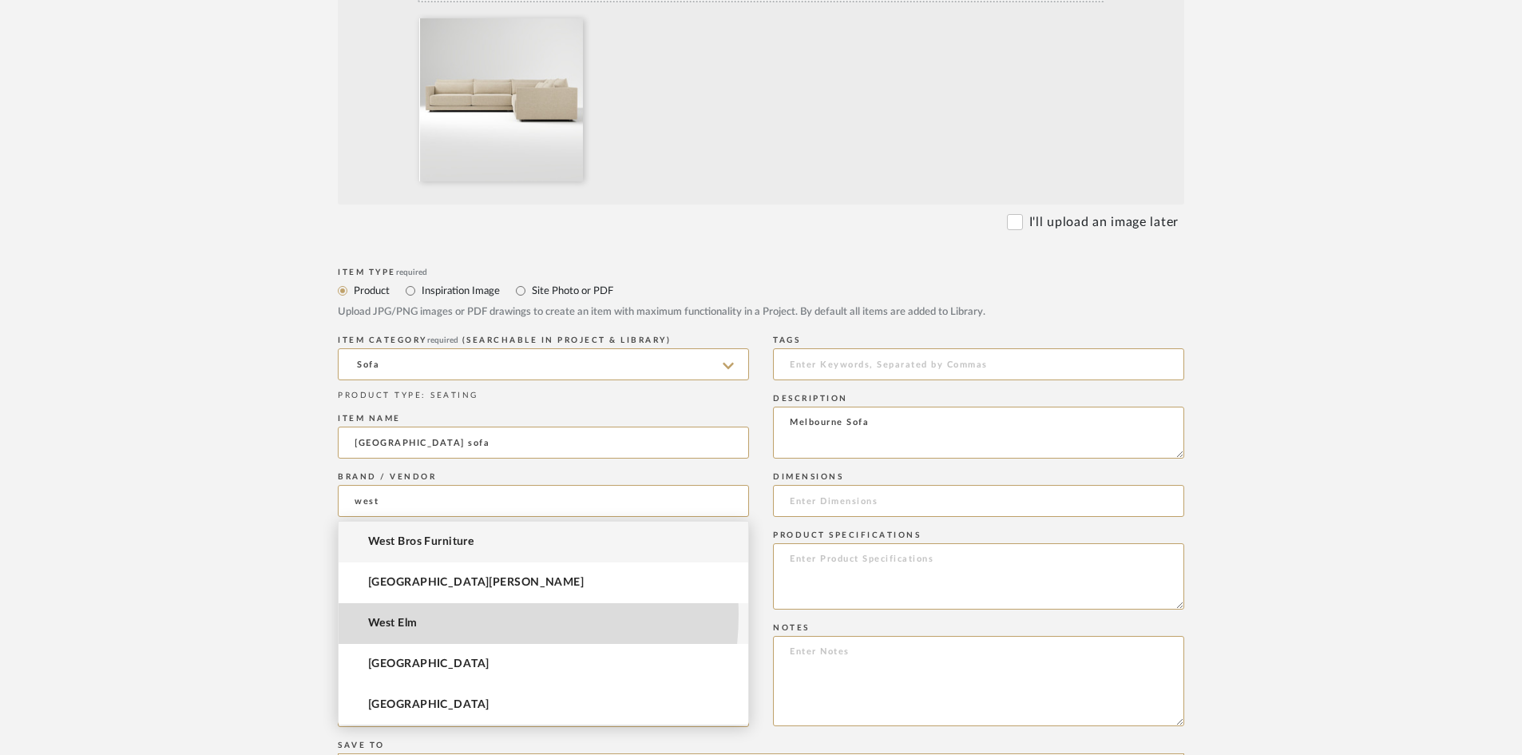
click at [428, 613] on mat-option "West Elm" at bounding box center [544, 623] width 410 height 41
type input "West Elm"
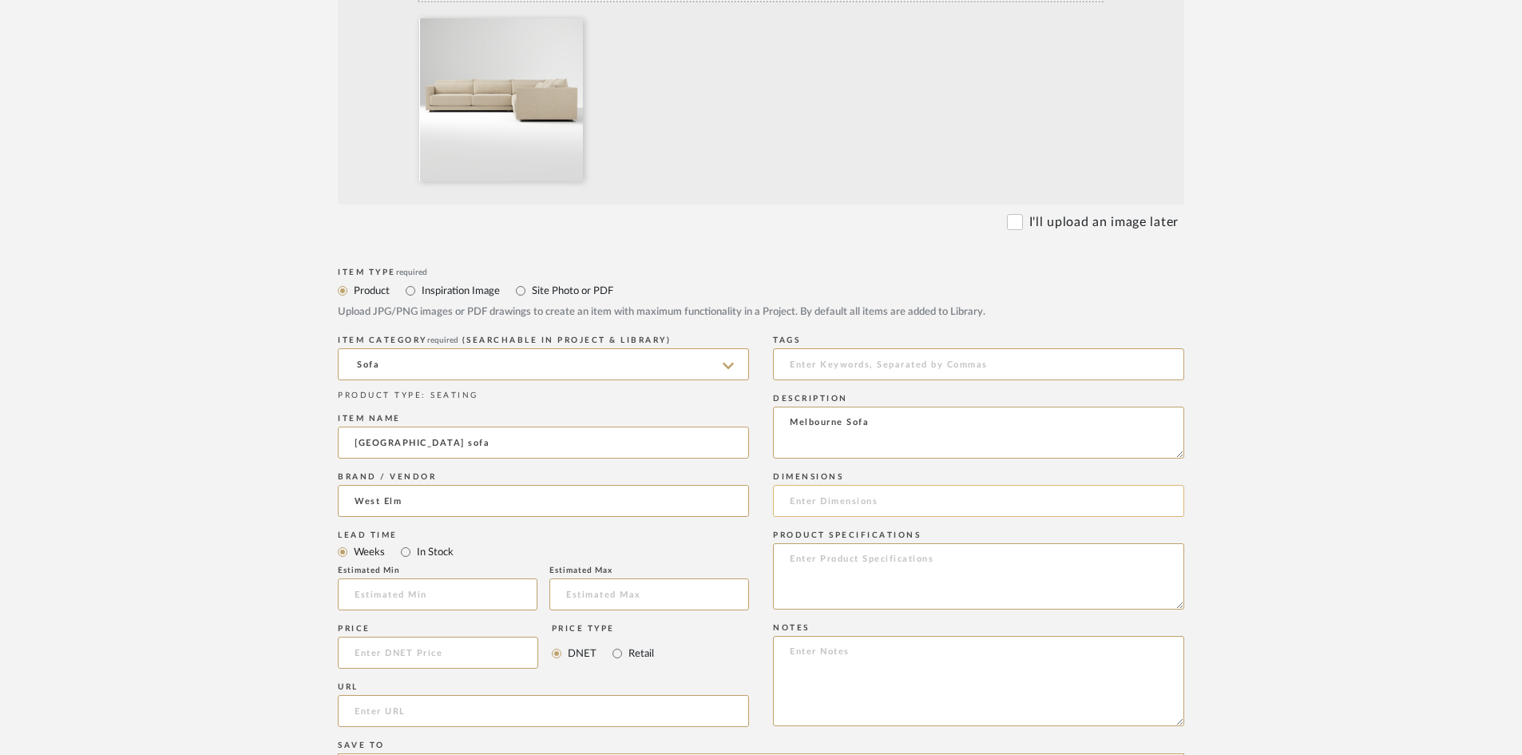
click at [795, 499] on input at bounding box center [978, 501] width 411 height 32
type input "131 x 45" deep"
click at [428, 585] on input at bounding box center [438, 594] width 200 height 32
type input "8"
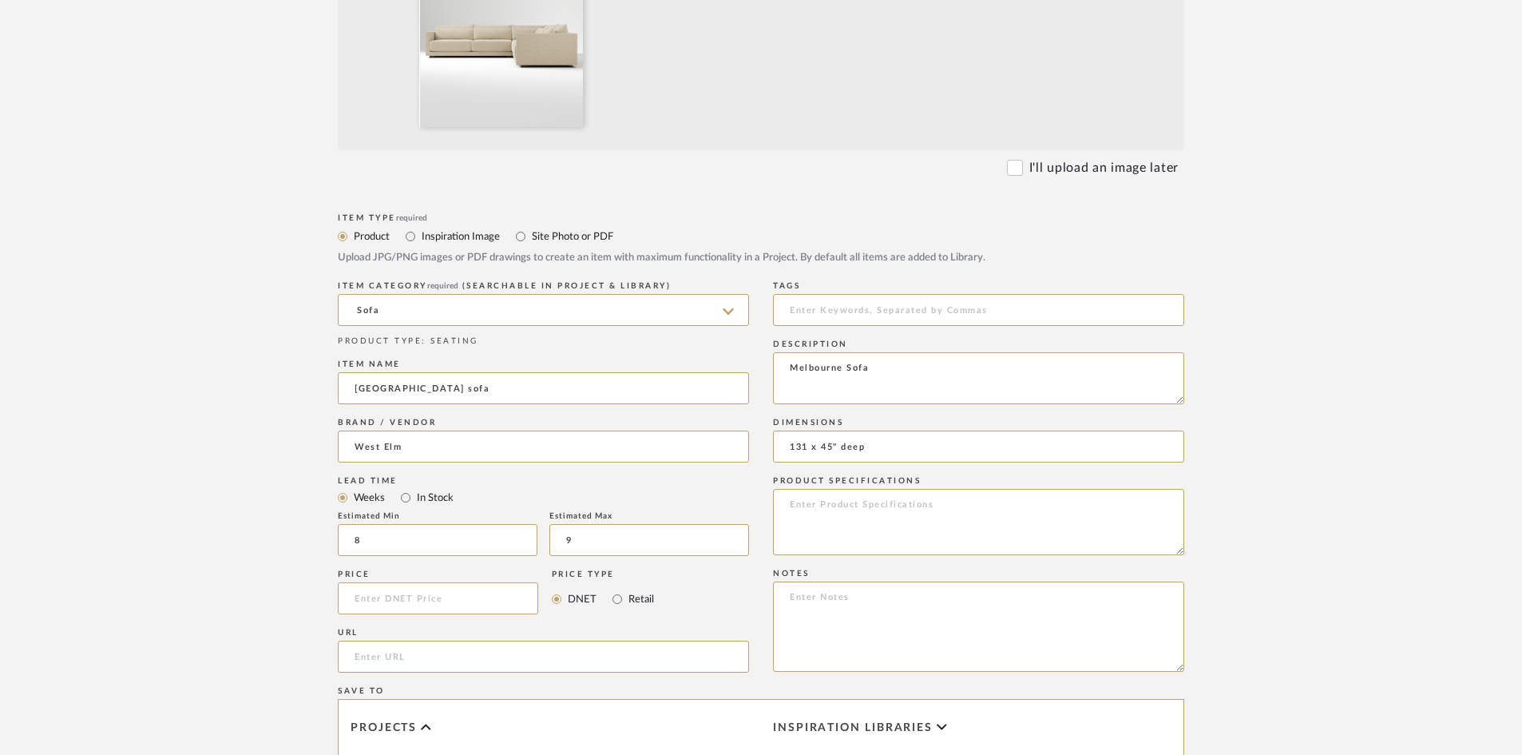
scroll to position [559, 0]
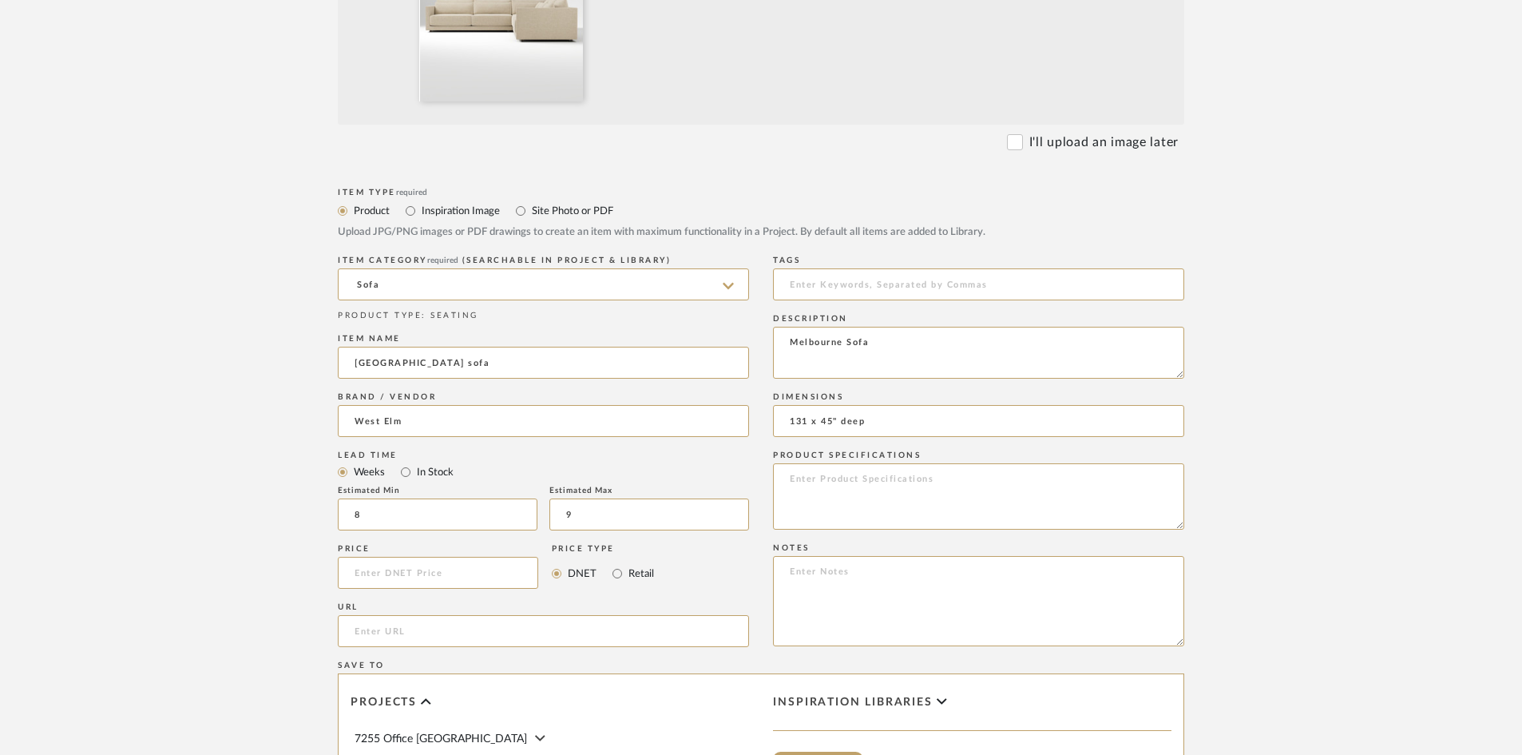
type input "9"
click at [357, 637] on input "url" at bounding box center [543, 631] width 411 height 32
paste input "https://www.westelm.com/products/melbourne-3-piece-l-shaped-sectional-h11155/?p…"
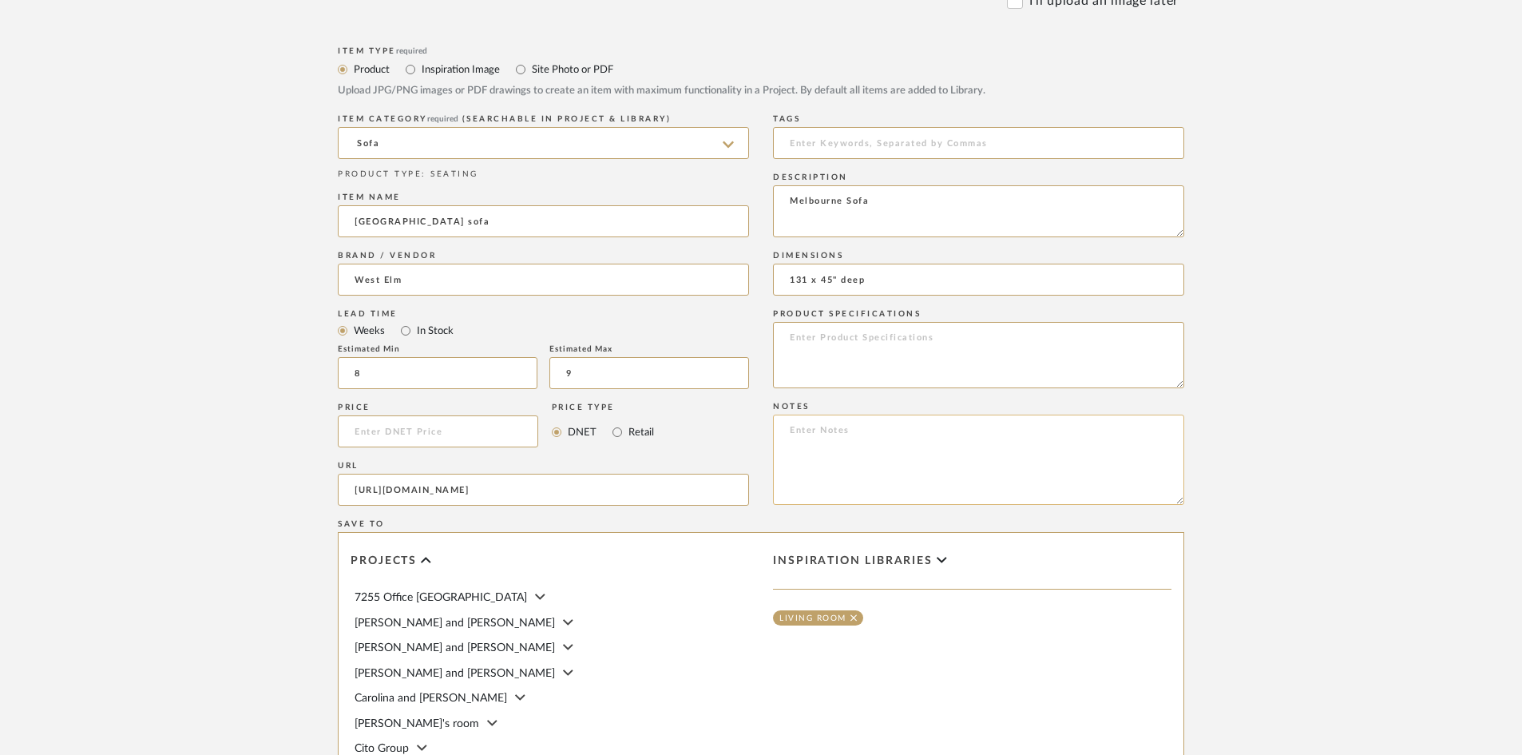
scroll to position [719, 0]
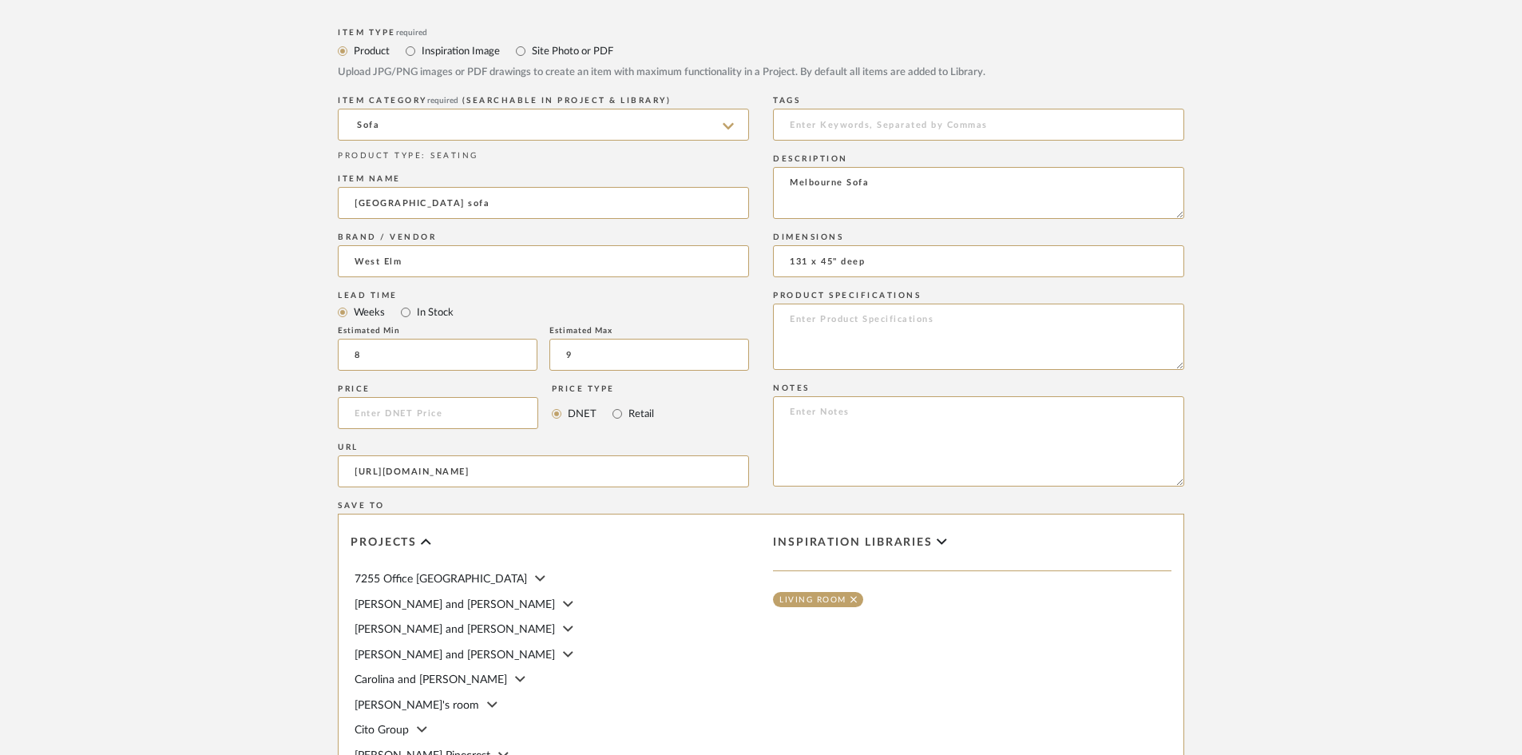
type input "https://www.westelm.com/products/melbourne-3-piece-l-shaped-sectional-h11155/?p…"
click at [394, 410] on input at bounding box center [438, 413] width 200 height 32
type input "$4,957.60"
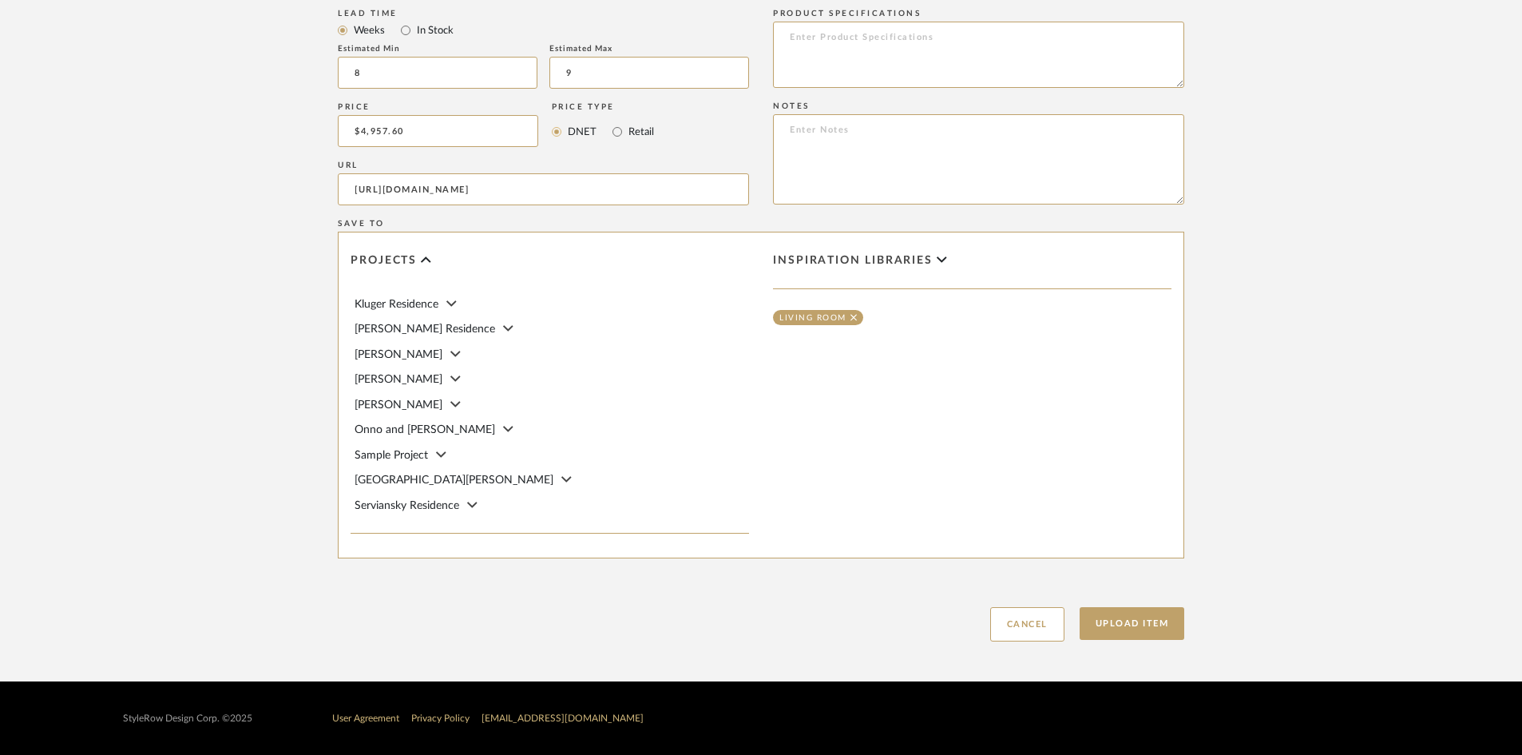
scroll to position [319, 0]
click at [393, 322] on div "McCormick" at bounding box center [552, 330] width 394 height 18
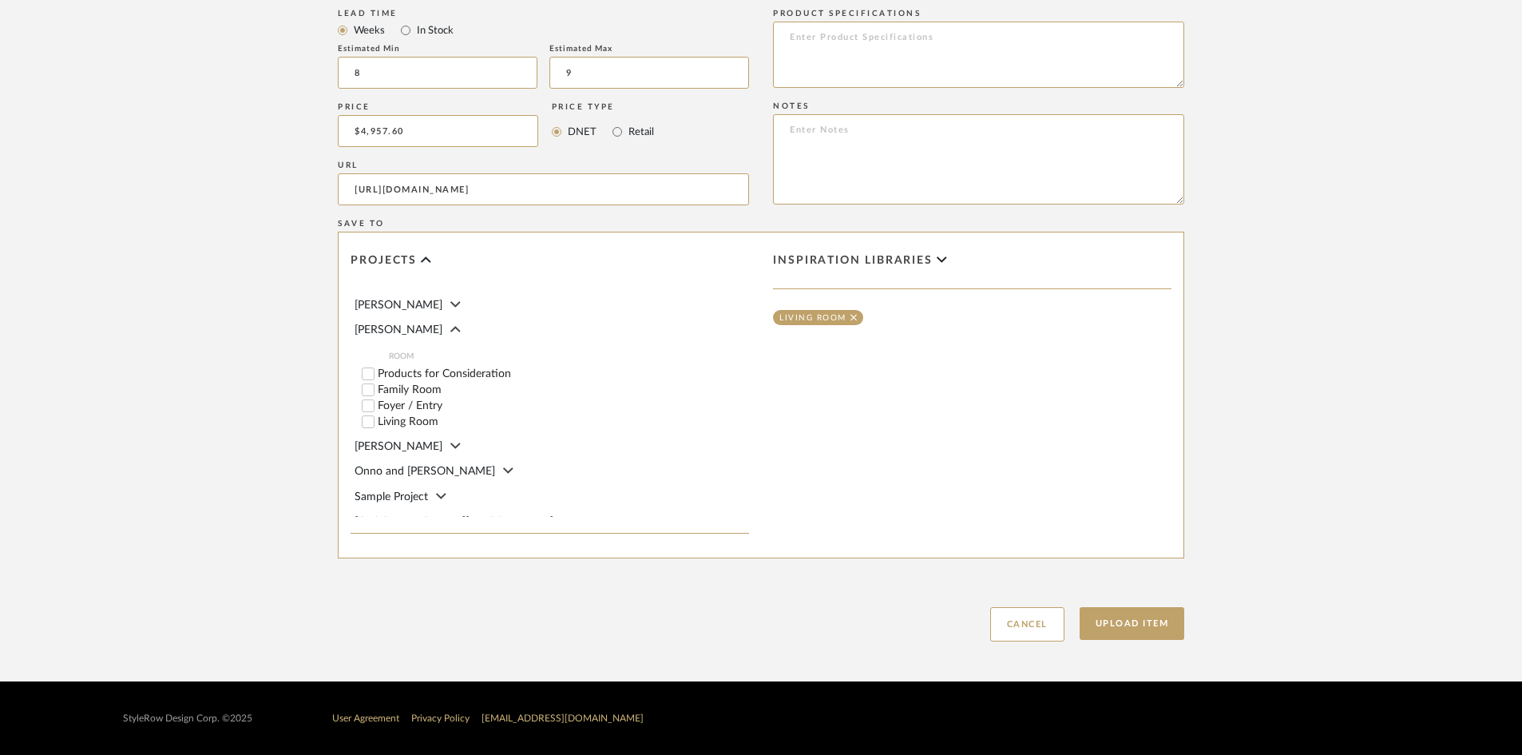
click at [371, 421] on input "Living Room" at bounding box center [368, 422] width 16 height 16
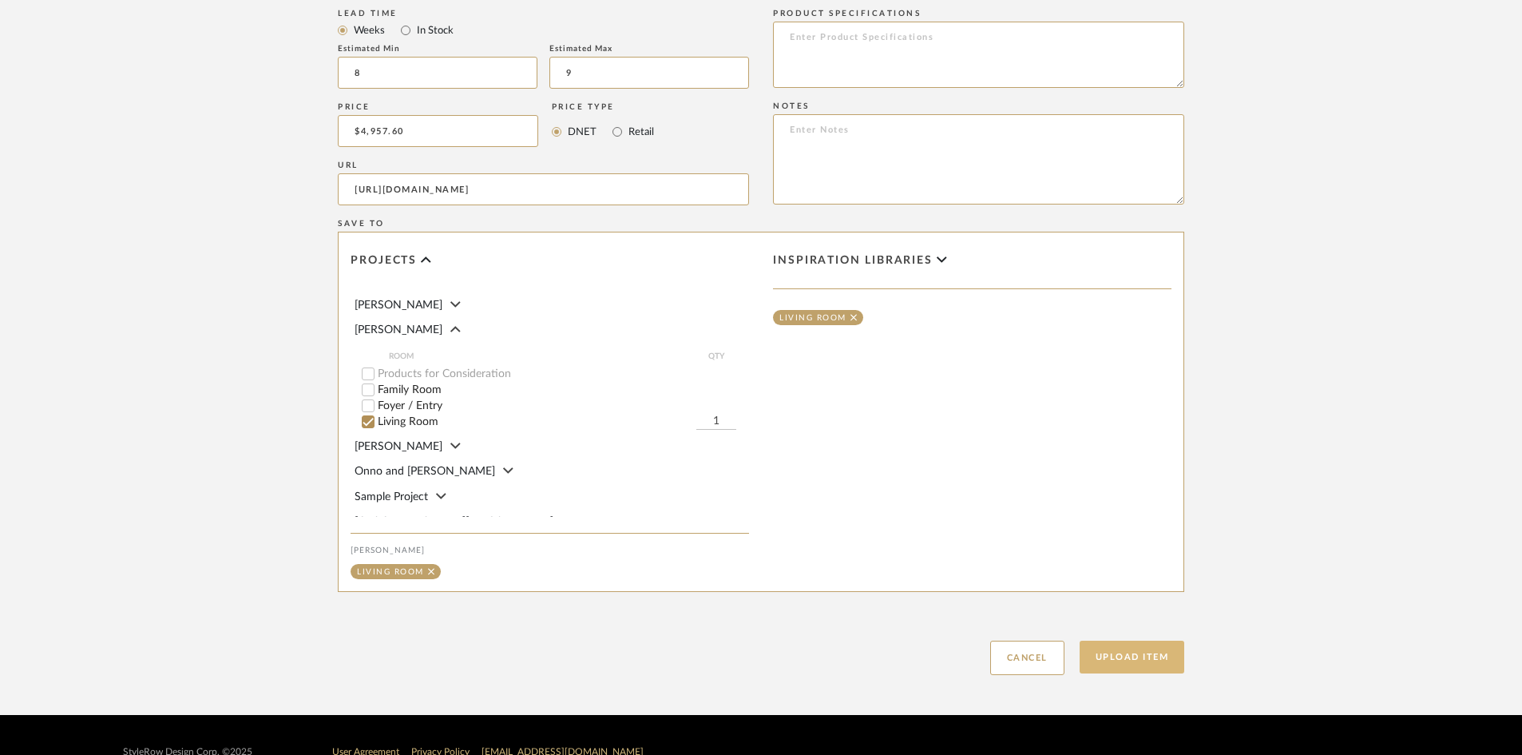
click at [1134, 660] on button "Upload Item" at bounding box center [1132, 656] width 105 height 33
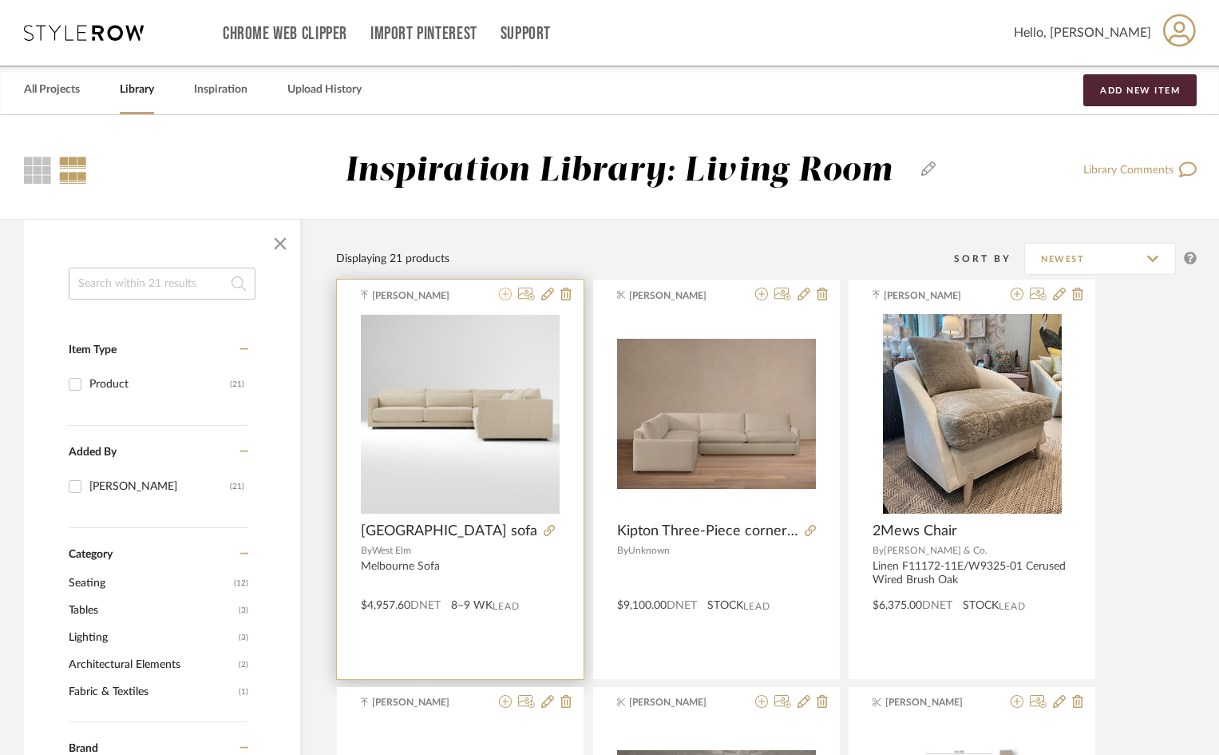
click at [503, 296] on icon at bounding box center [505, 293] width 13 height 13
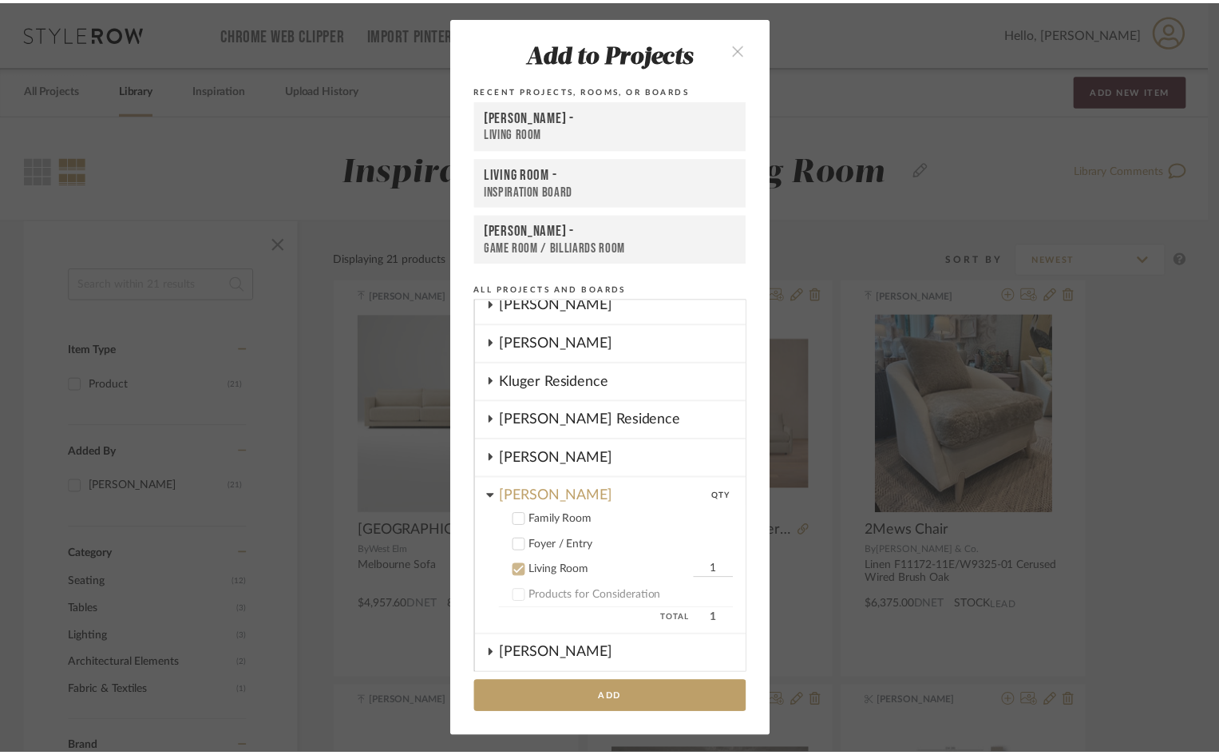
scroll to position [390, 0]
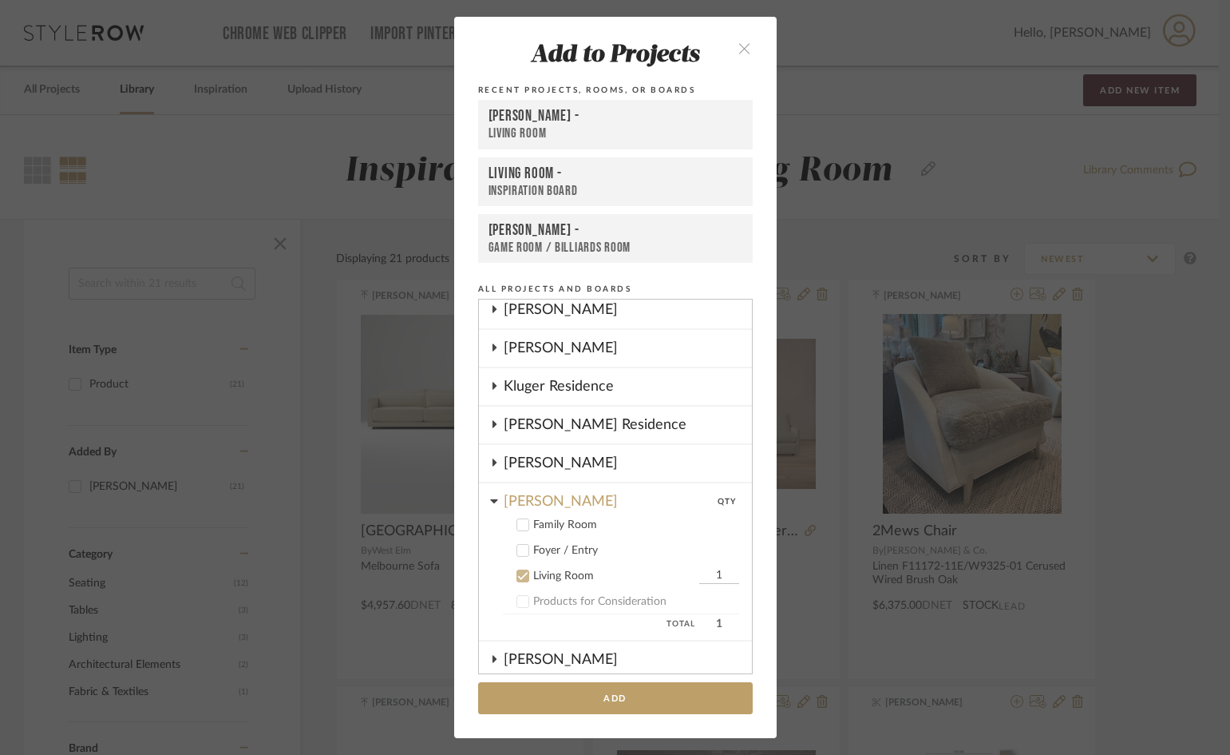
click at [521, 523] on icon at bounding box center [522, 524] width 11 height 11
click at [699, 574] on input "1" at bounding box center [719, 576] width 40 height 16
click at [654, 588] on cdk-nested-tree-node "Products for Consideration" at bounding box center [609, 601] width 260 height 26
click at [517, 573] on icon at bounding box center [522, 575] width 11 height 11
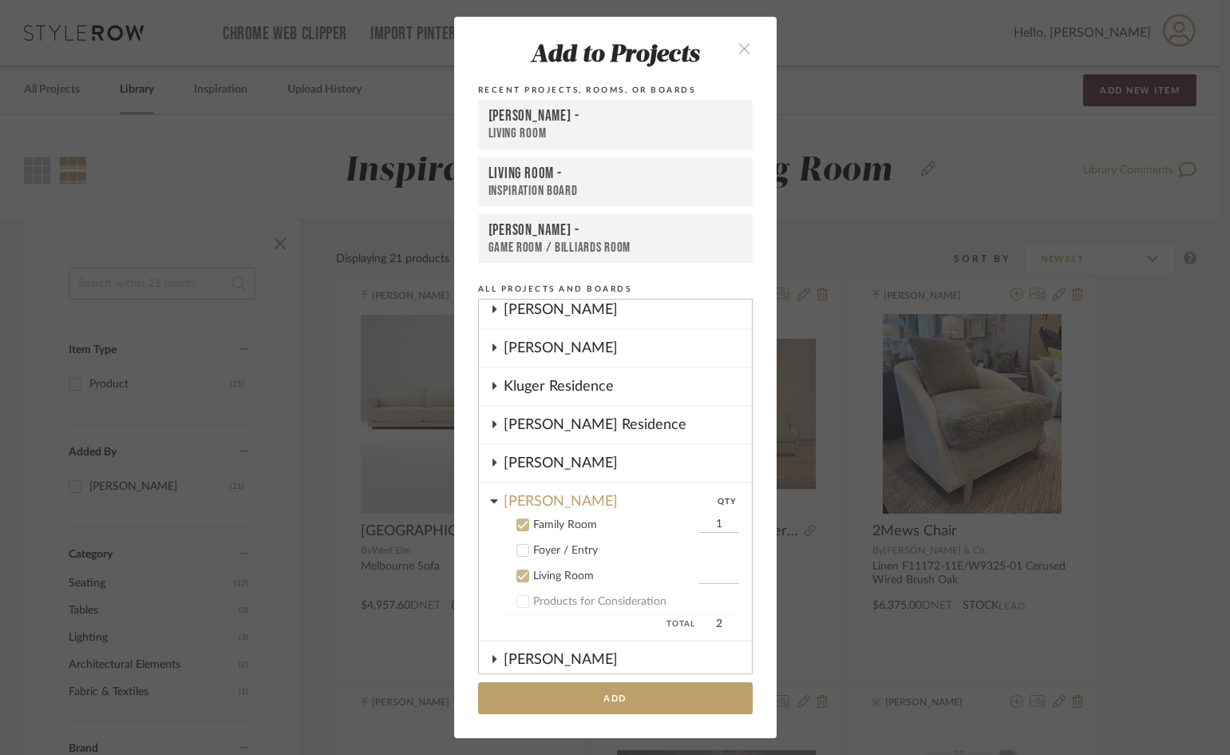
click at [589, 688] on button "Add" at bounding box center [615, 698] width 275 height 33
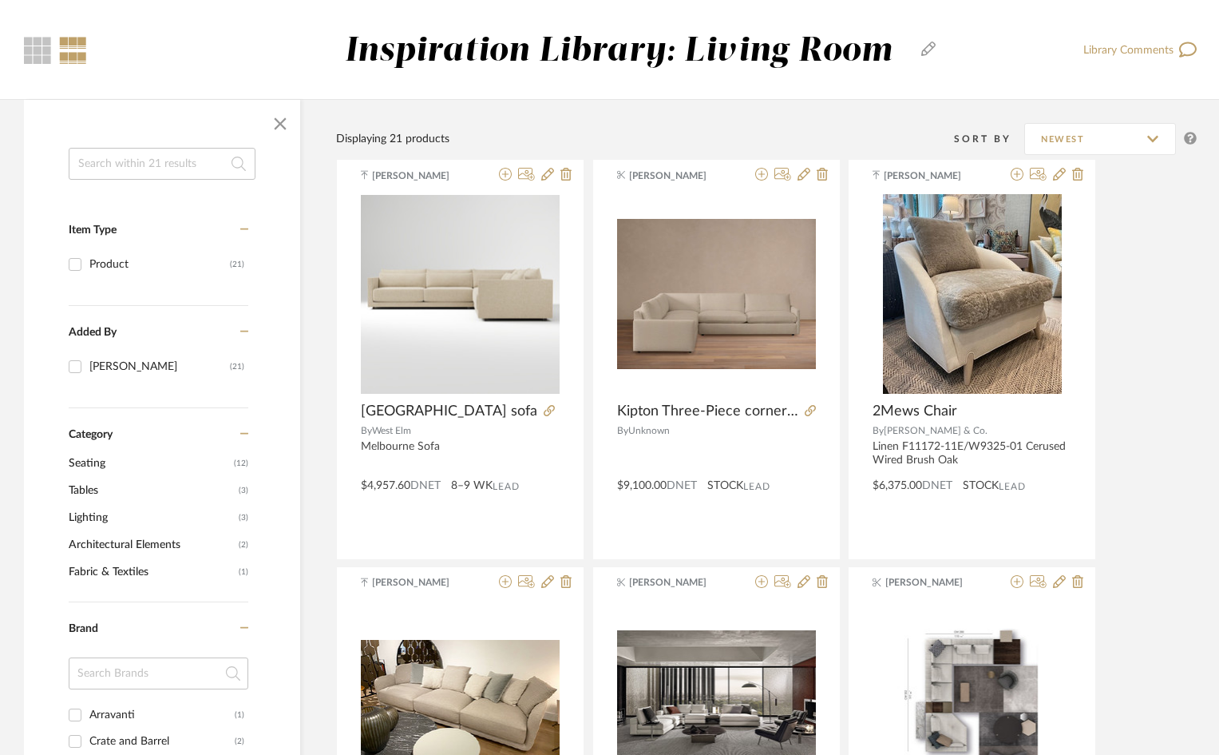
scroll to position [0, 0]
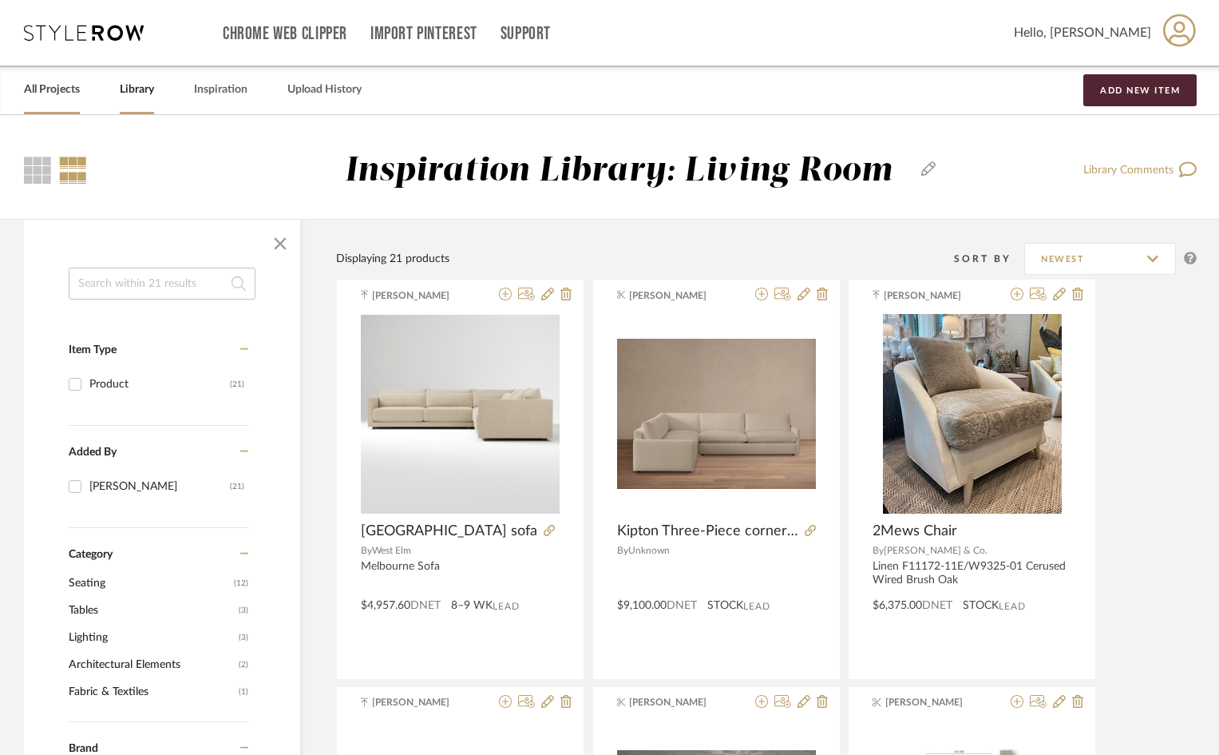
click at [51, 96] on link "All Projects" at bounding box center [52, 90] width 56 height 22
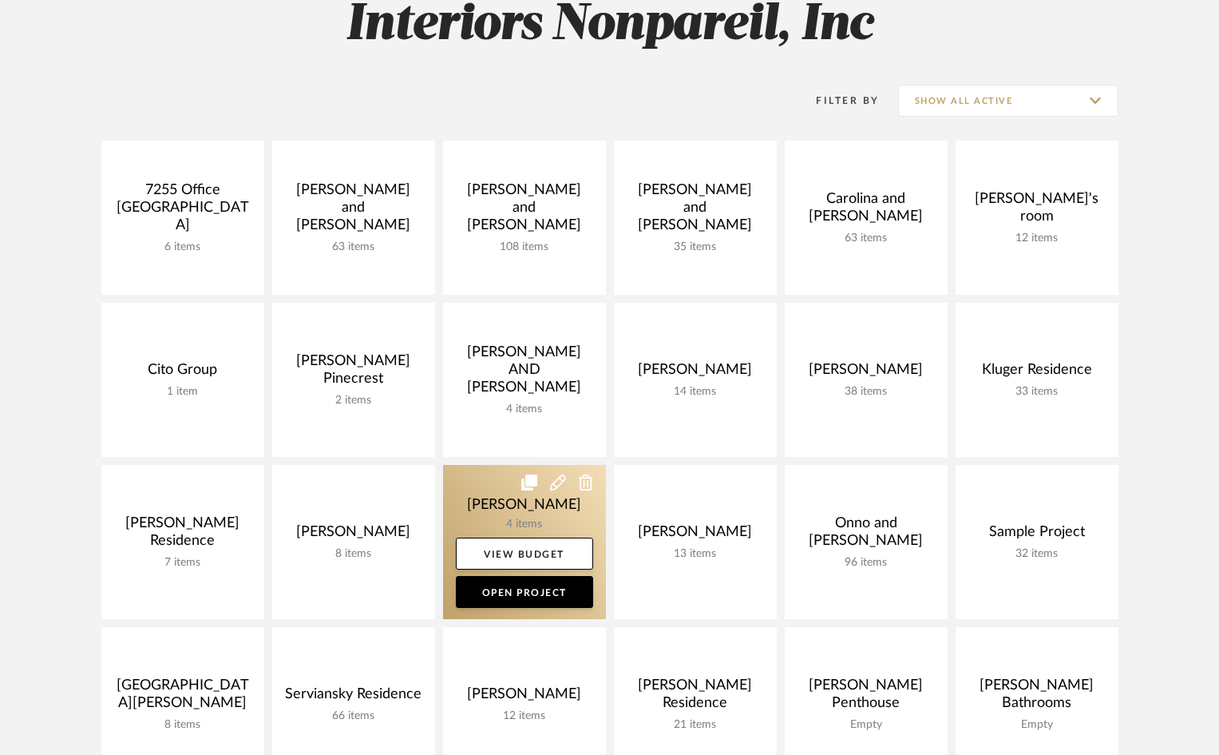
click at [550, 520] on link at bounding box center [524, 542] width 163 height 154
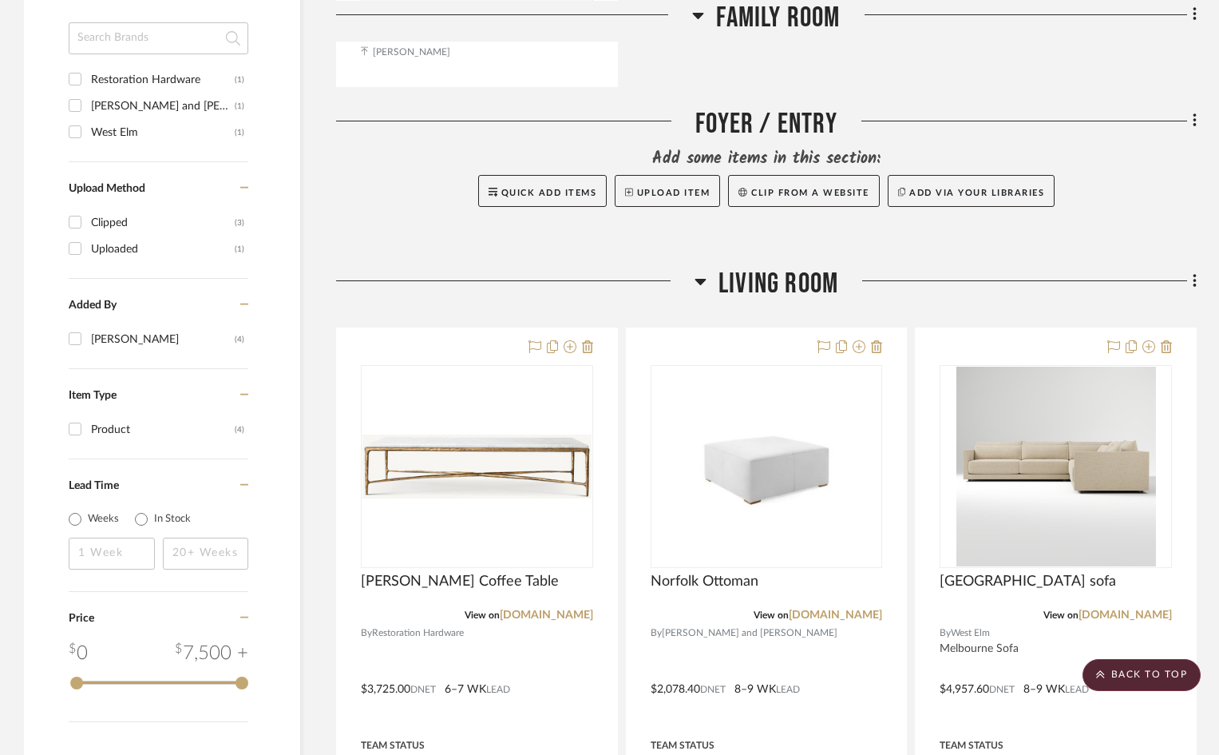
scroll to position [1118, 0]
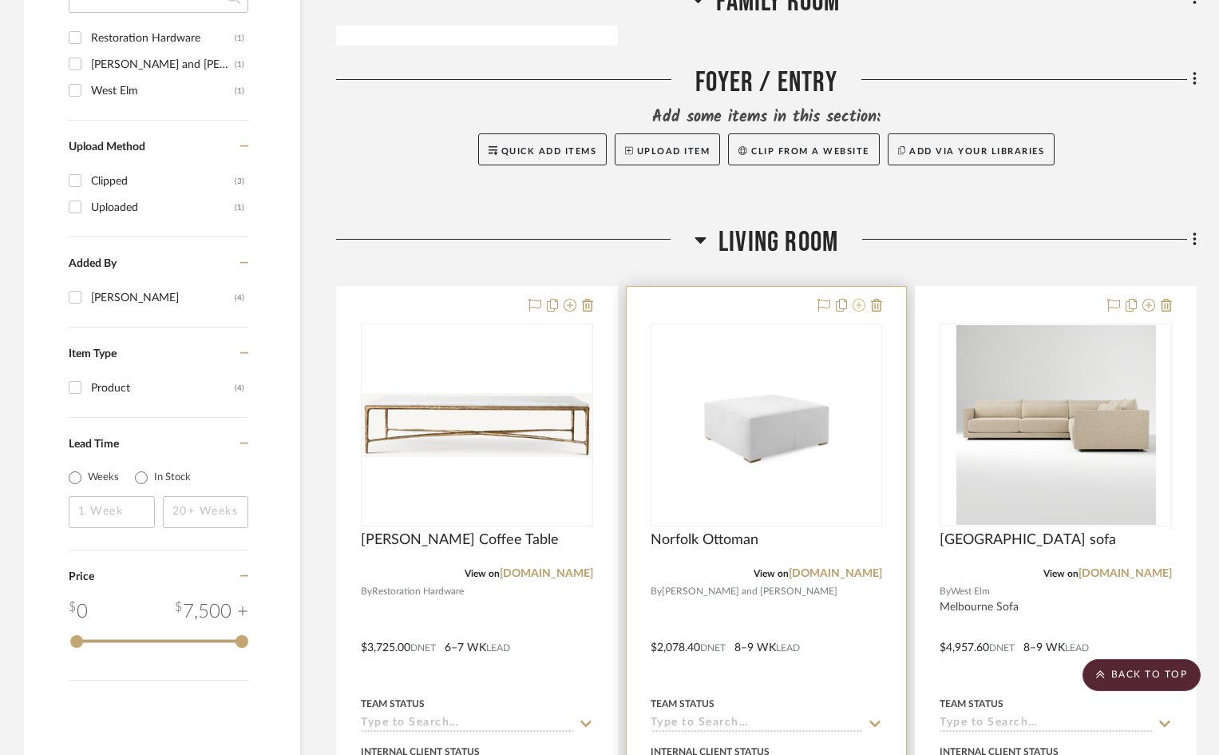
click at [859, 310] on icon at bounding box center [859, 305] width 13 height 13
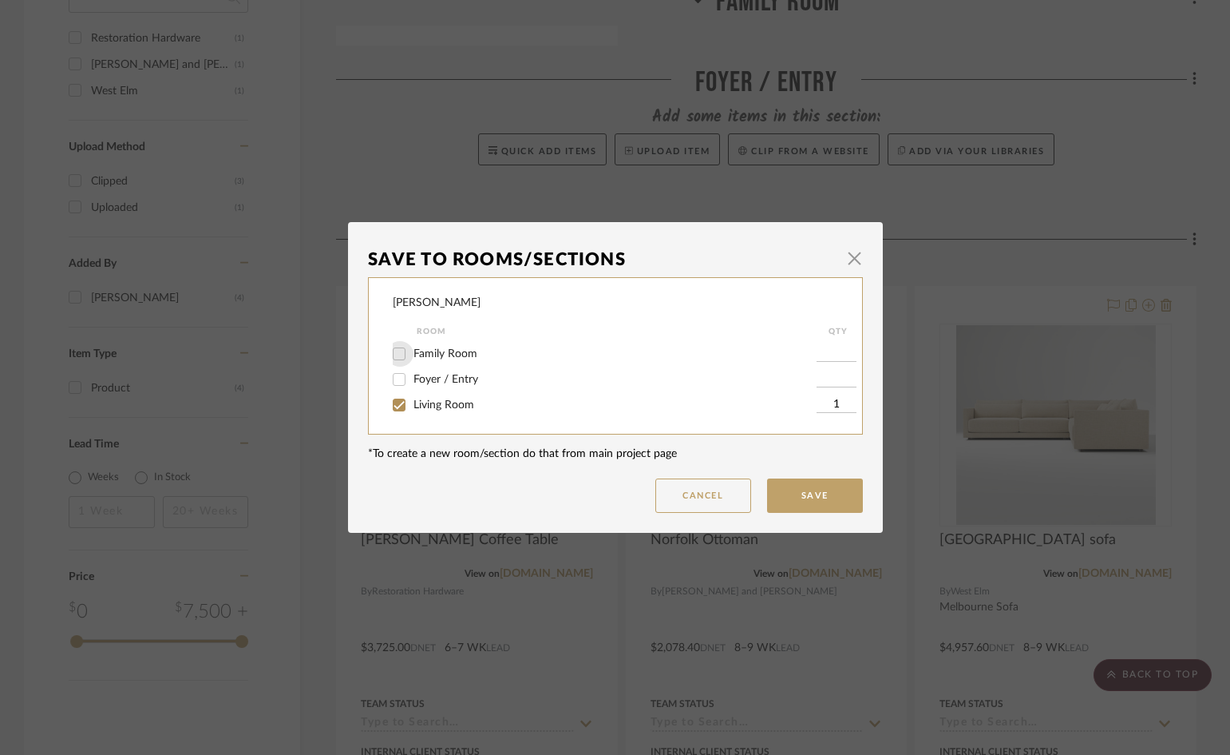
click at [394, 356] on input "Family Room" at bounding box center [399, 354] width 26 height 26
checkbox input "true"
type input "1"
click at [394, 401] on input "Living Room" at bounding box center [399, 405] width 26 height 26
checkbox input "false"
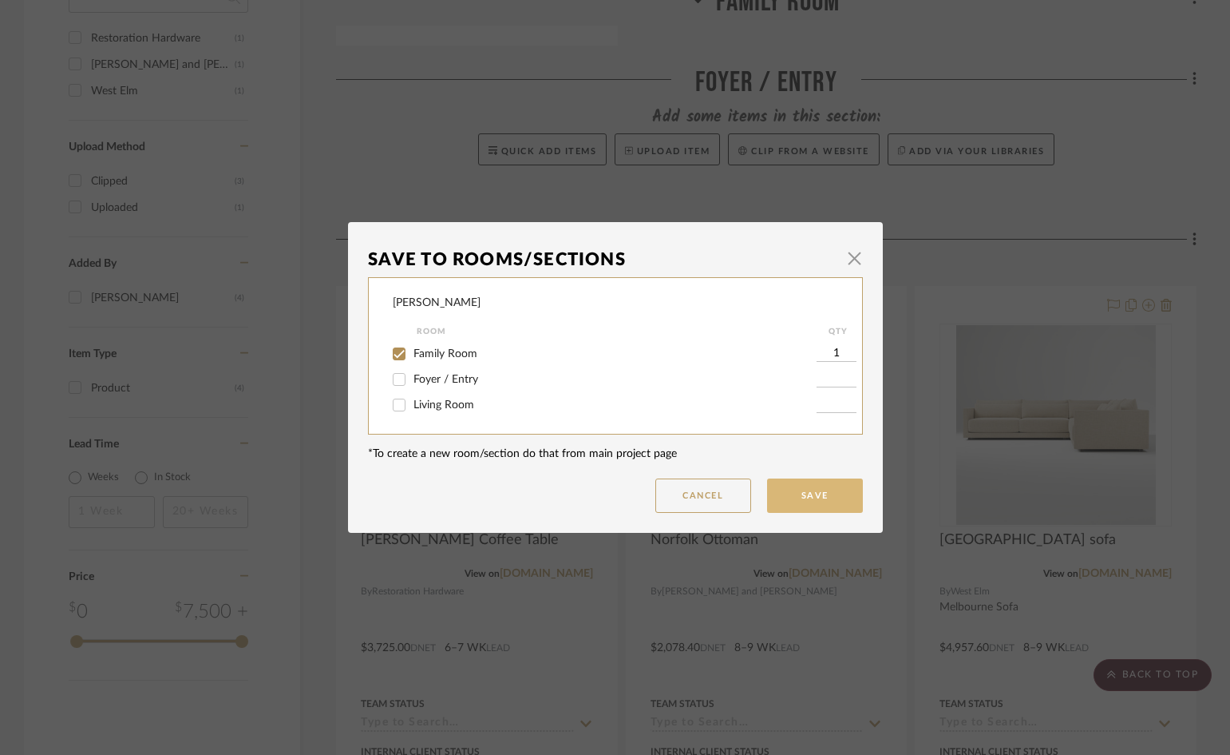
click at [804, 495] on button "Save" at bounding box center [815, 495] width 96 height 34
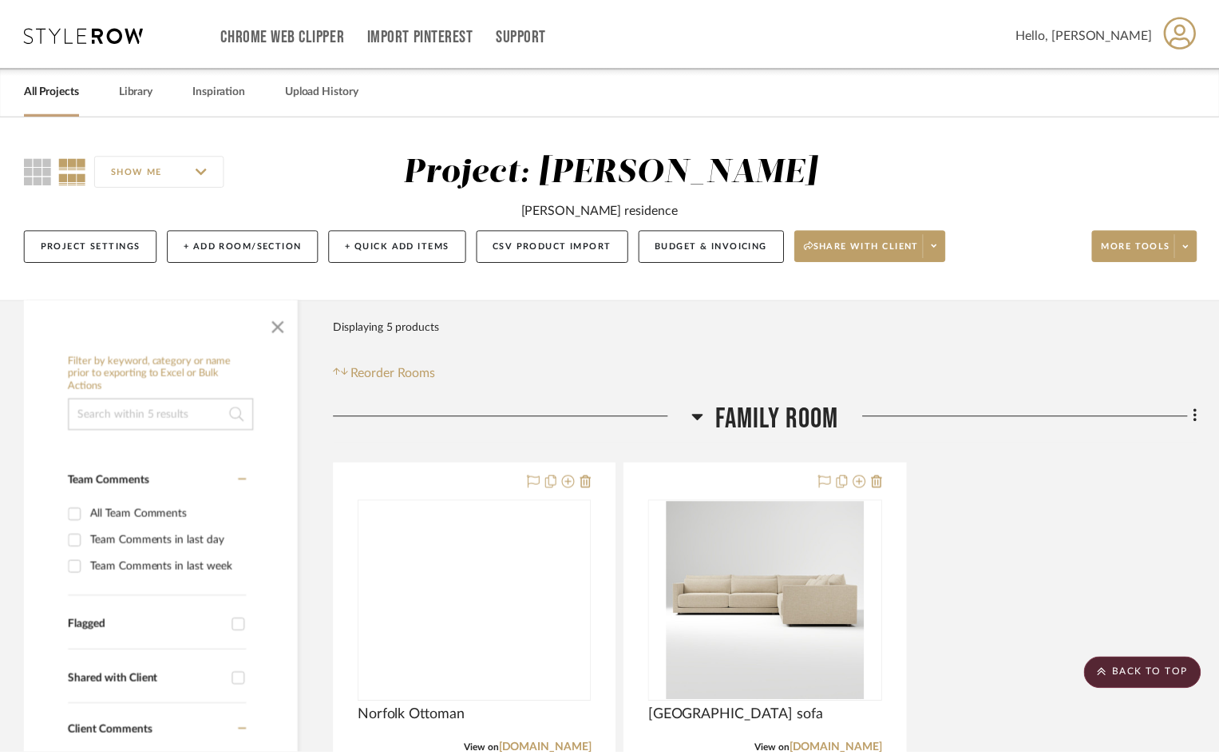
scroll to position [1118, 0]
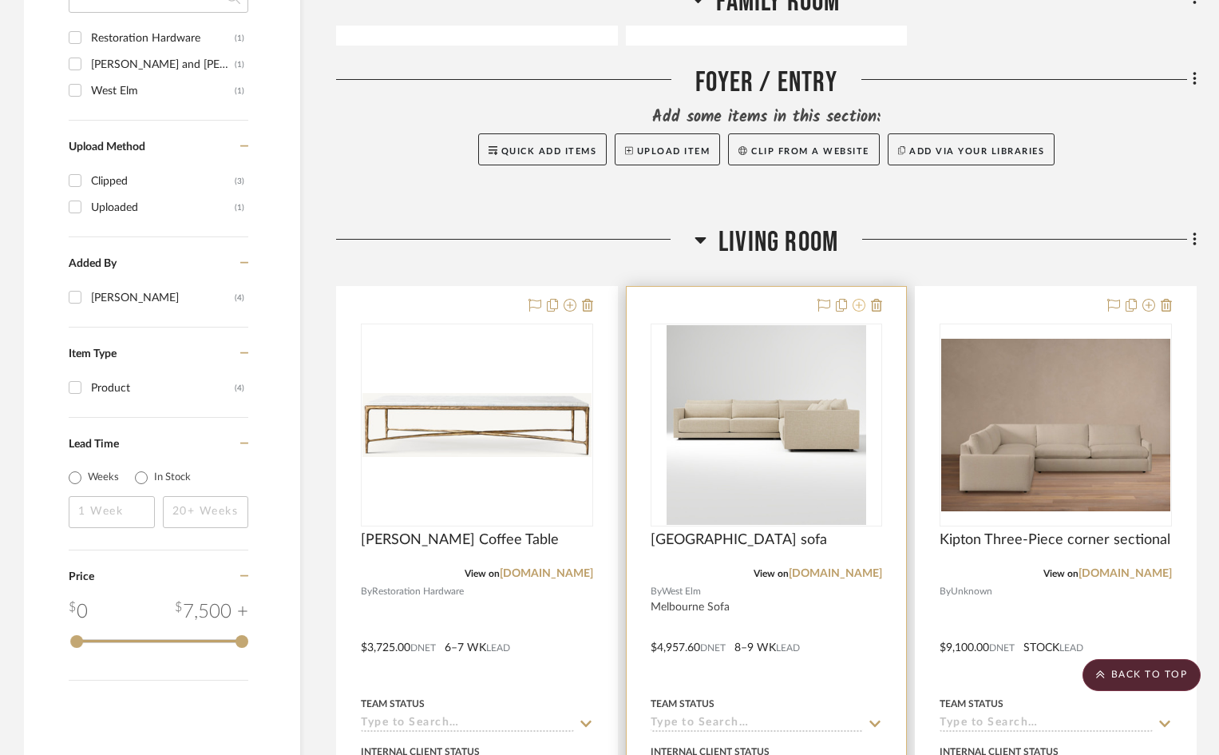
click at [862, 306] on icon at bounding box center [859, 305] width 13 height 13
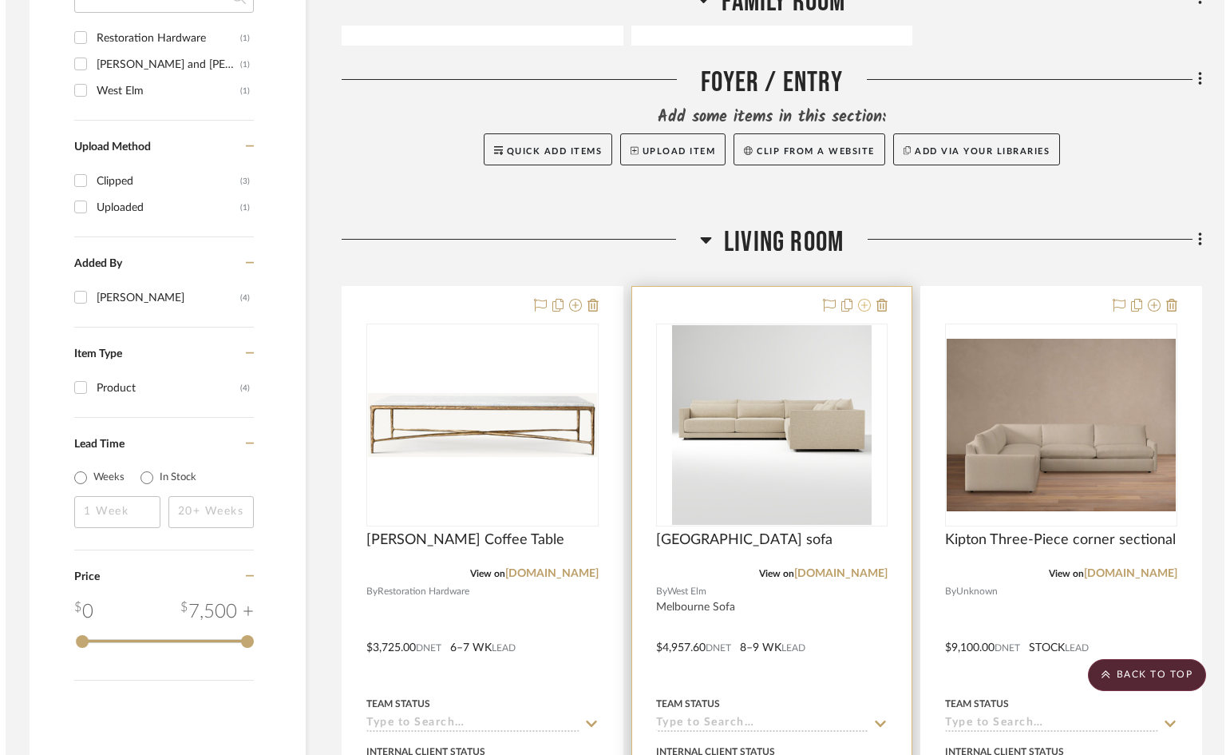
scroll to position [0, 0]
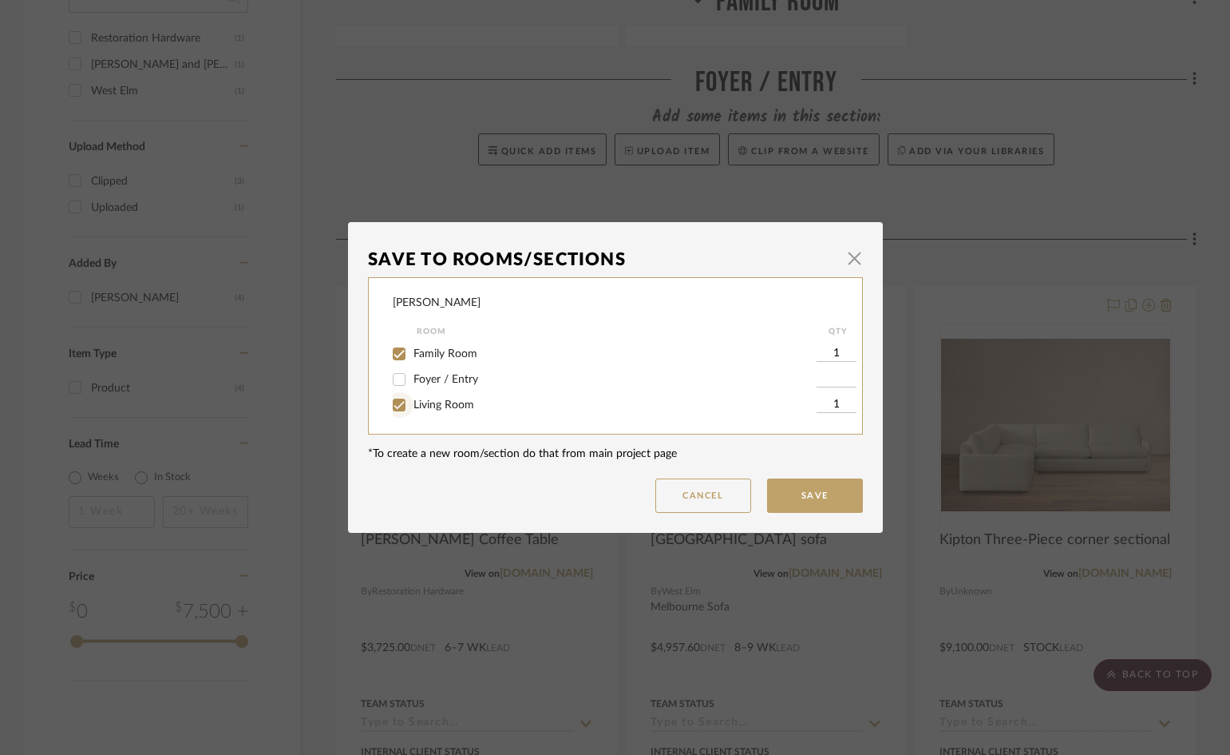
click at [390, 408] on input "Living Room" at bounding box center [399, 405] width 26 height 26
checkbox input "false"
click at [785, 498] on button "Save" at bounding box center [815, 495] width 96 height 34
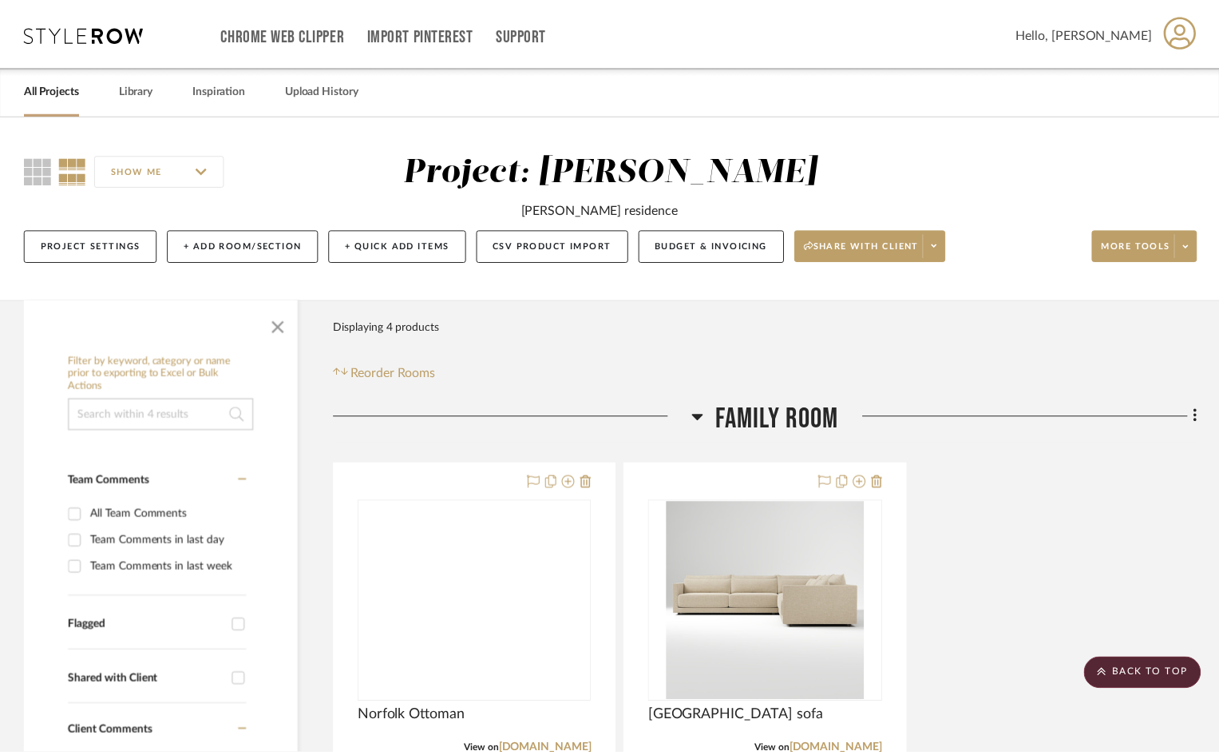
scroll to position [1118, 0]
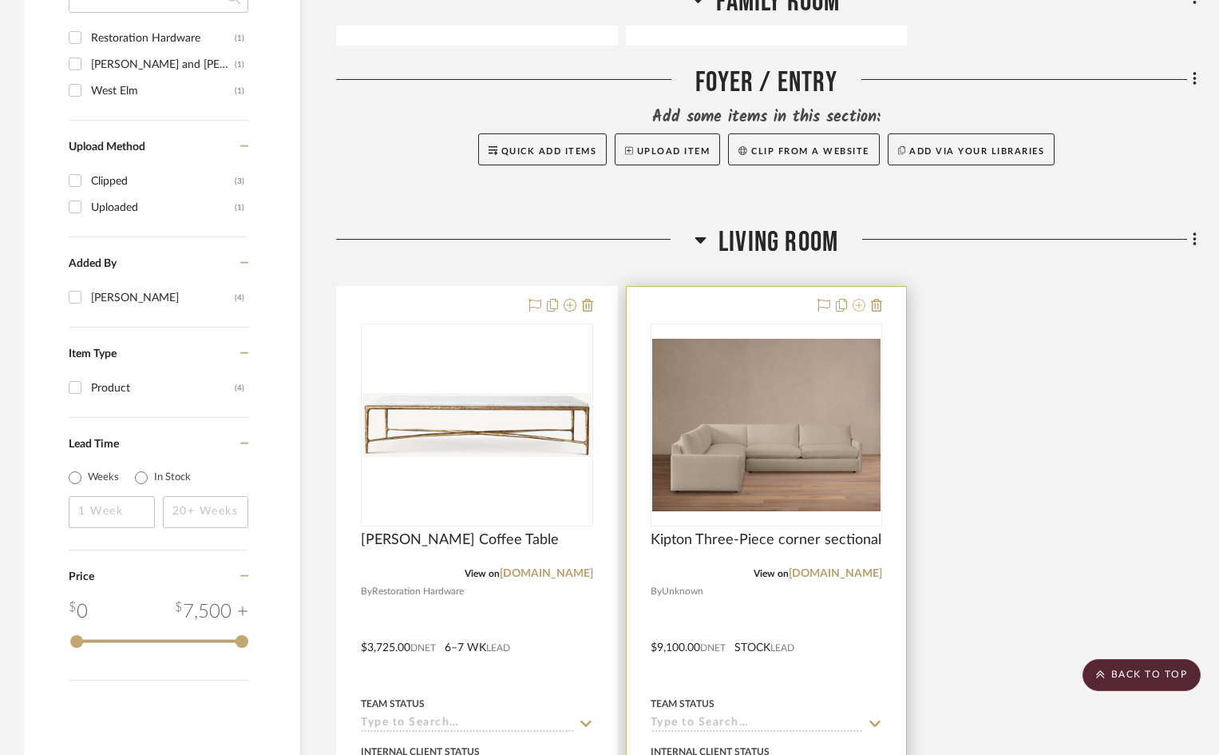
click at [855, 307] on icon at bounding box center [859, 305] width 13 height 13
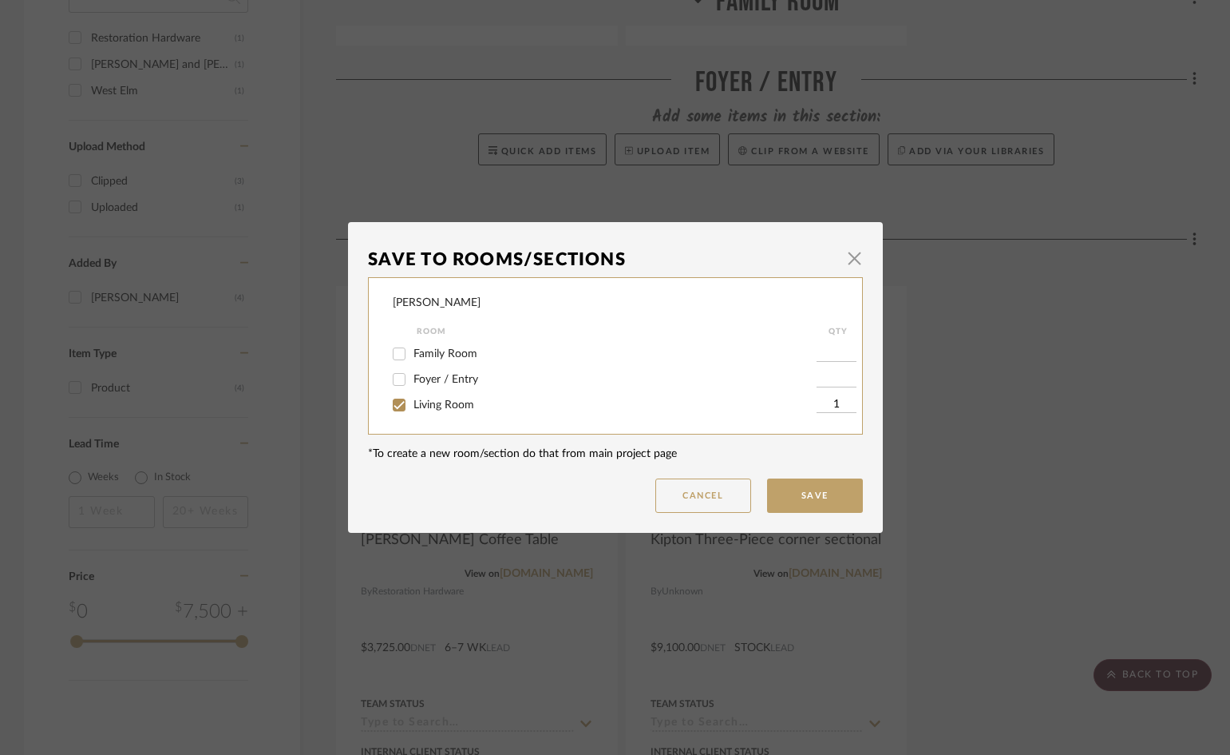
click at [406, 353] on div at bounding box center [400, 354] width 26 height 26
checkbox input "true"
type input "1"
click at [391, 393] on input "Living Room" at bounding box center [399, 405] width 26 height 26
checkbox input "false"
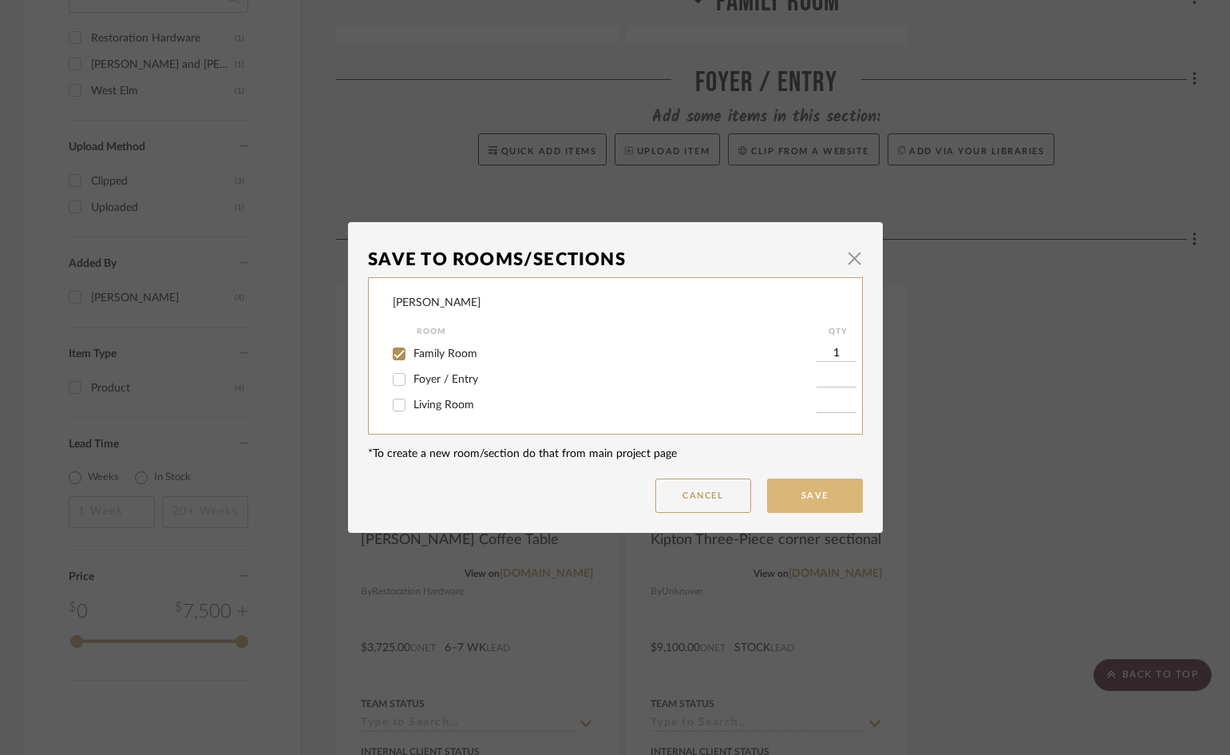
click at [780, 494] on button "Save" at bounding box center [815, 495] width 96 height 34
